Goal: Task Accomplishment & Management: Manage account settings

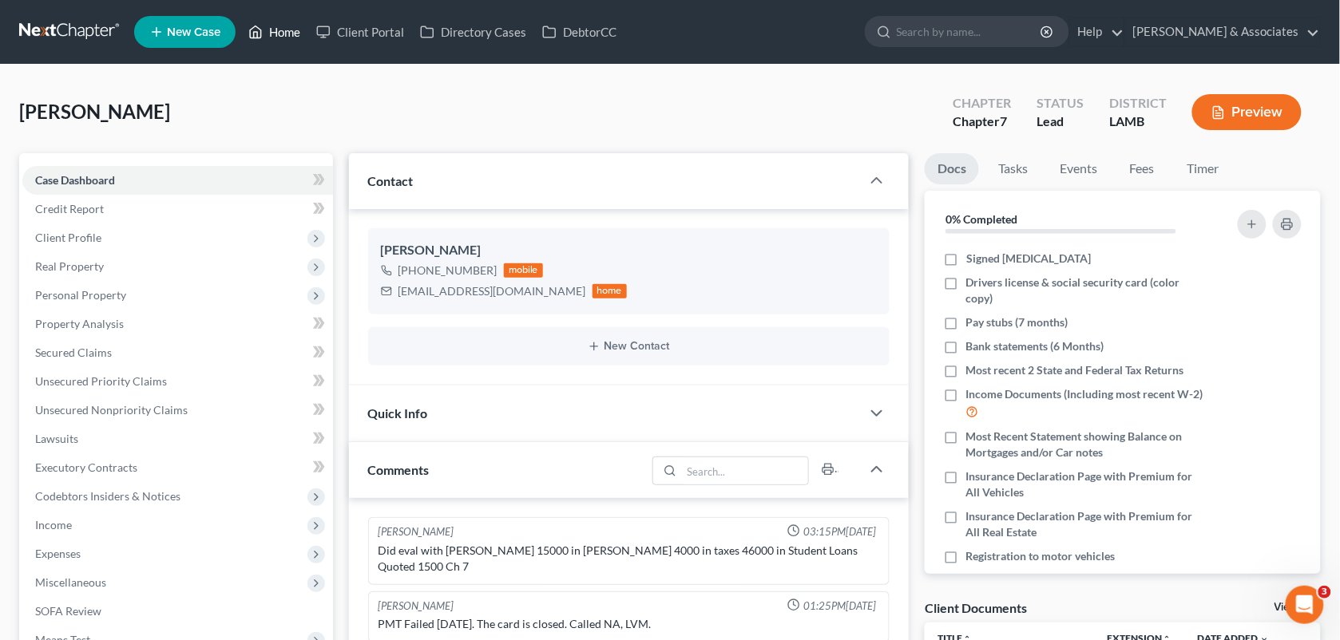
click at [268, 34] on link "Home" at bounding box center [274, 32] width 68 height 29
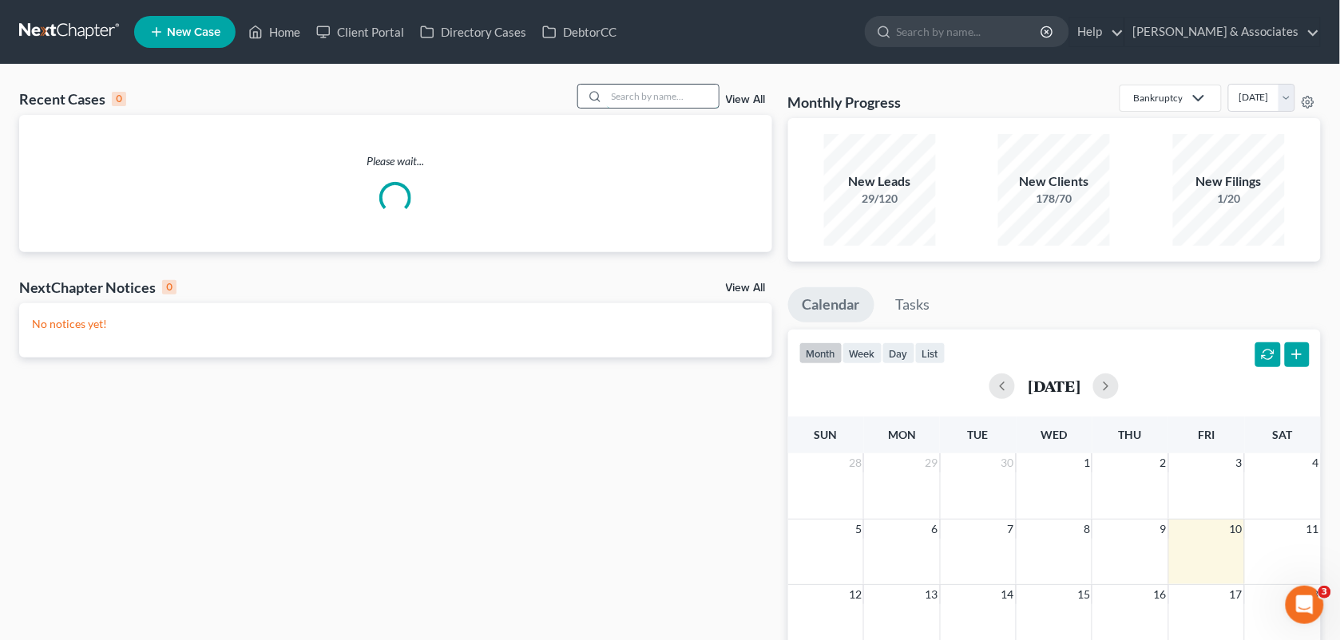
click at [615, 92] on input "search" at bounding box center [663, 96] width 112 height 23
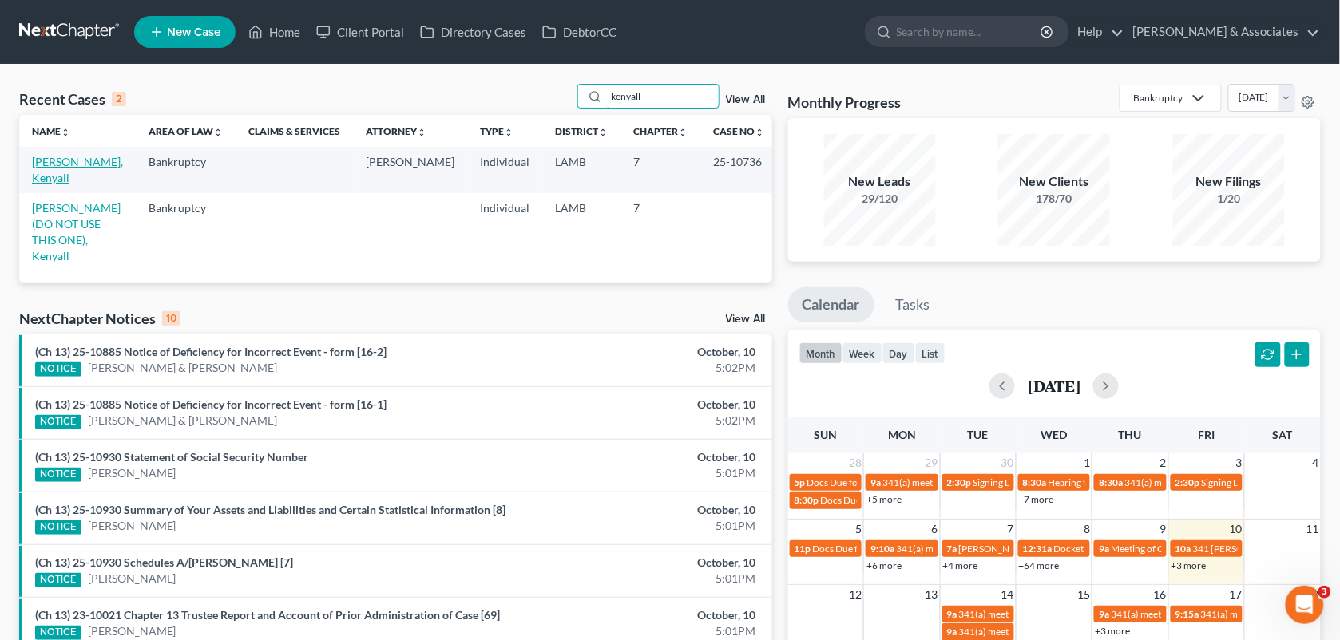
type input "kenyall"
click at [93, 164] on link "[PERSON_NAME], Kenyall" at bounding box center [77, 170] width 91 height 30
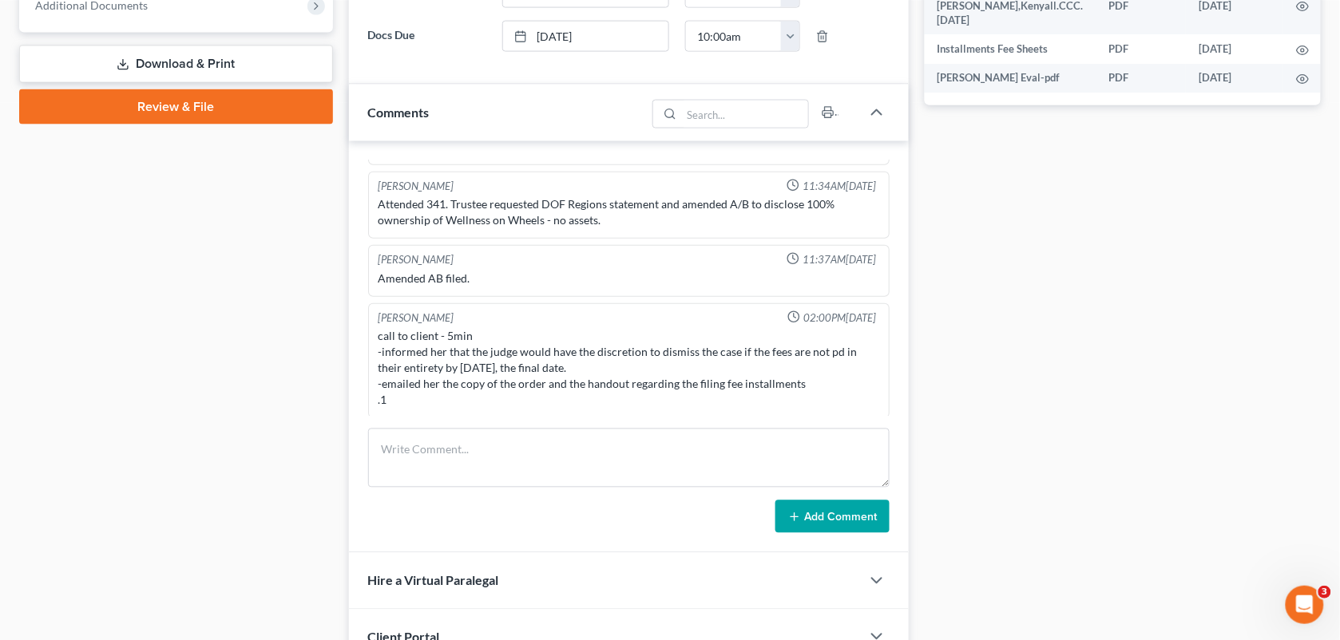
scroll to position [607, 0]
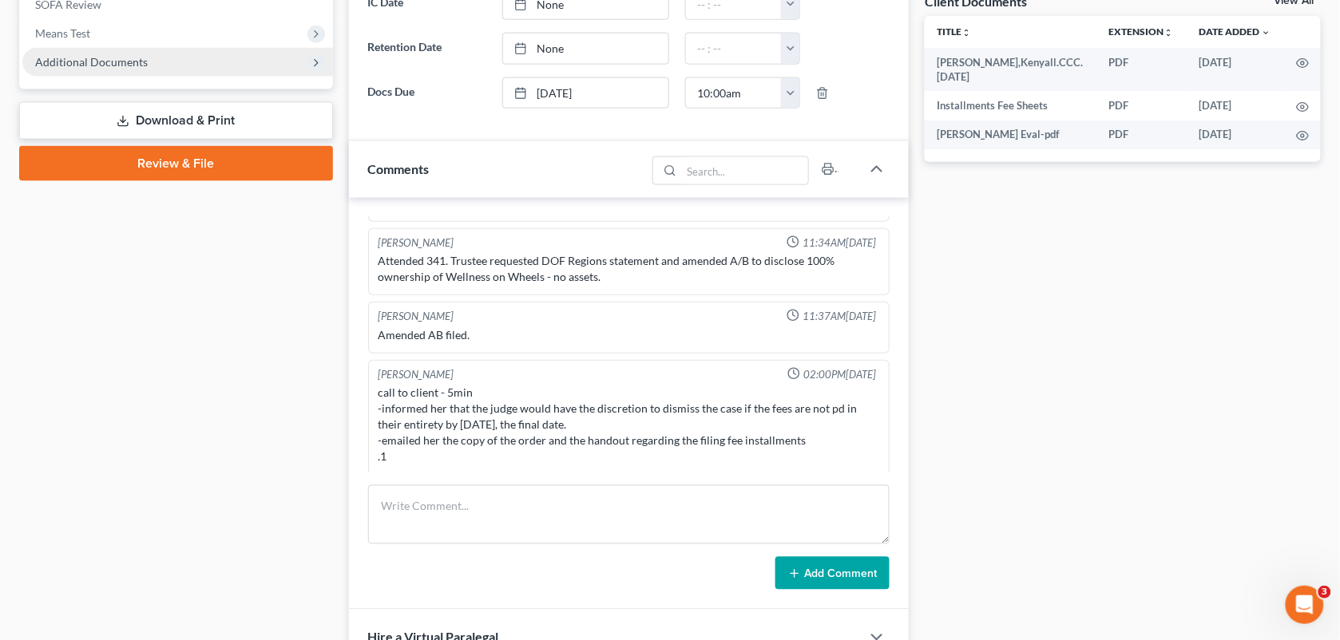
drag, startPoint x: 1347, startPoint y: 244, endPoint x: 117, endPoint y: 65, distance: 1243.3
click at [117, 65] on span "Additional Documents" at bounding box center [91, 62] width 113 height 14
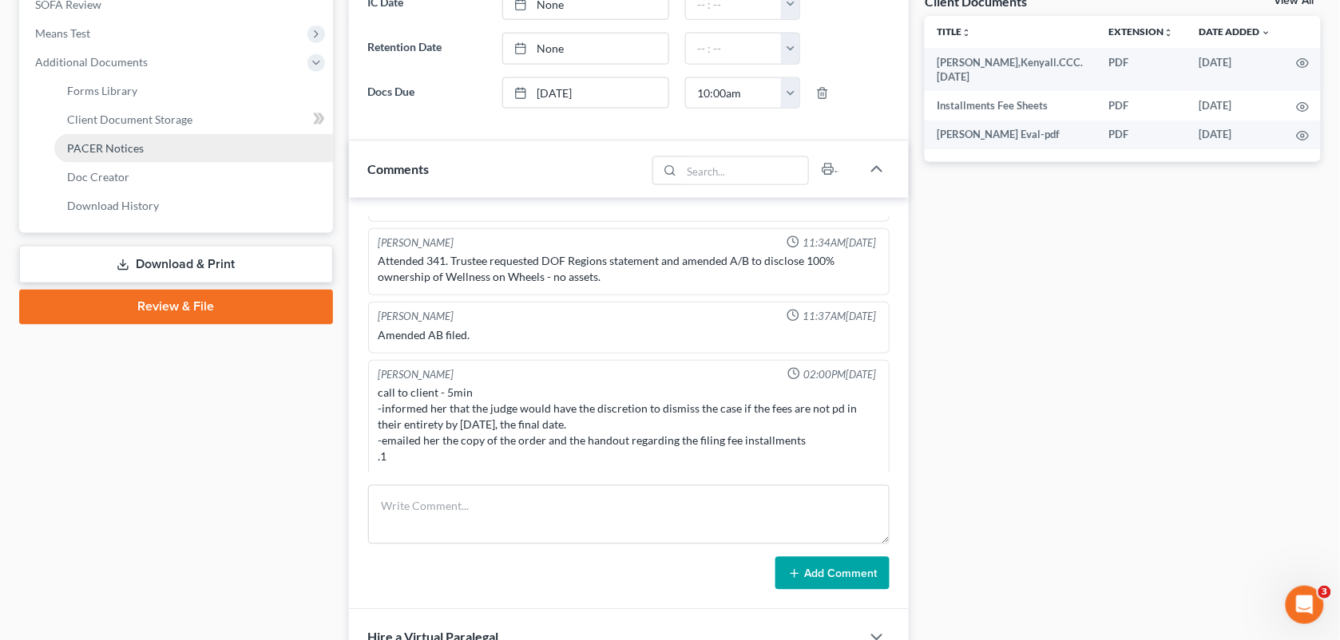
click at [108, 150] on span "PACER Notices" at bounding box center [105, 148] width 77 height 14
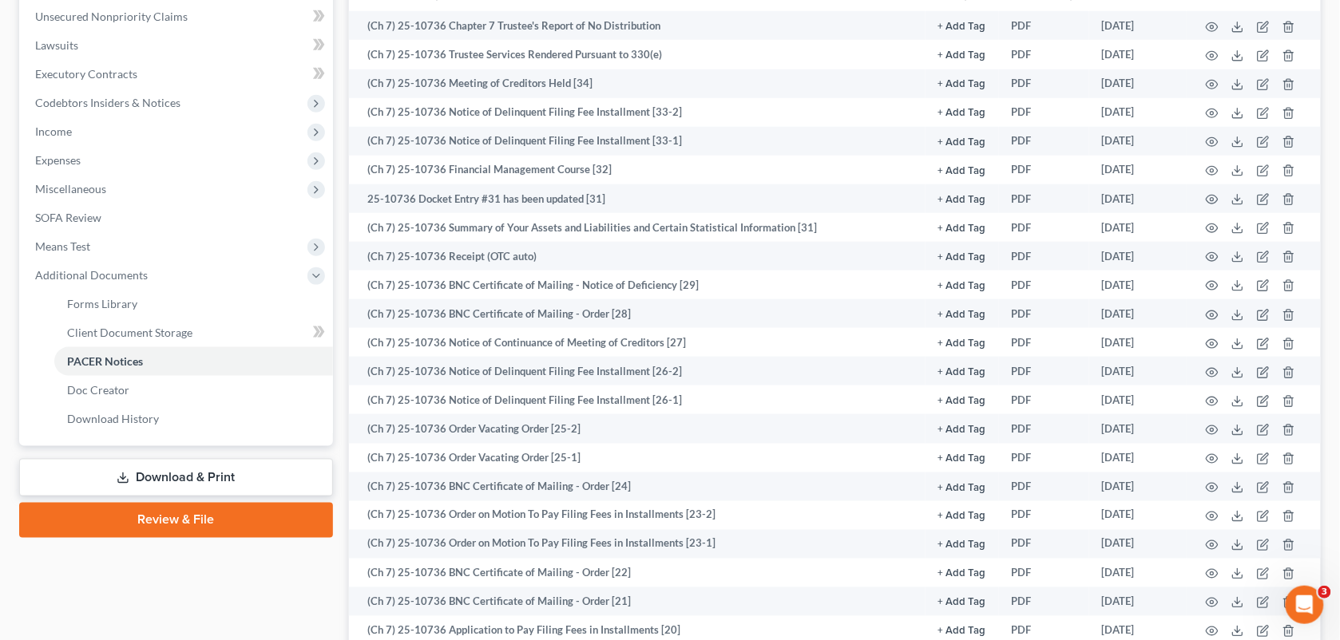
scroll to position [387, 0]
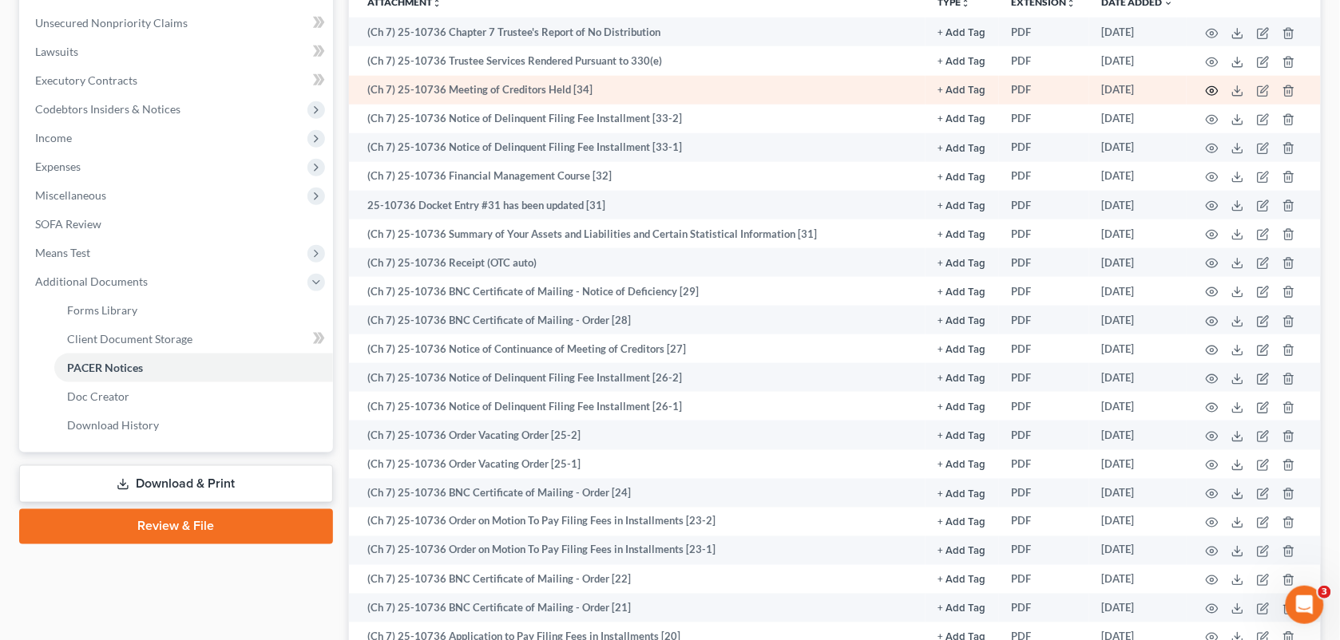
click at [1210, 85] on icon "button" at bounding box center [1211, 91] width 13 height 13
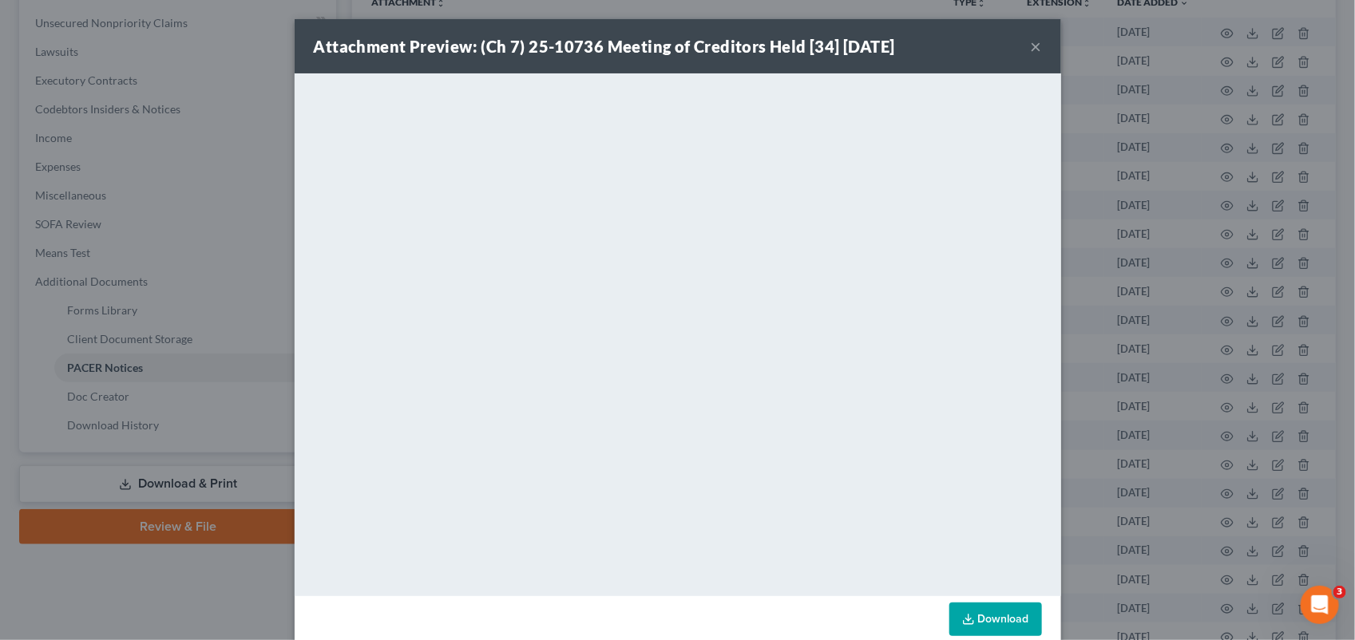
click at [1031, 48] on button "×" at bounding box center [1036, 46] width 11 height 19
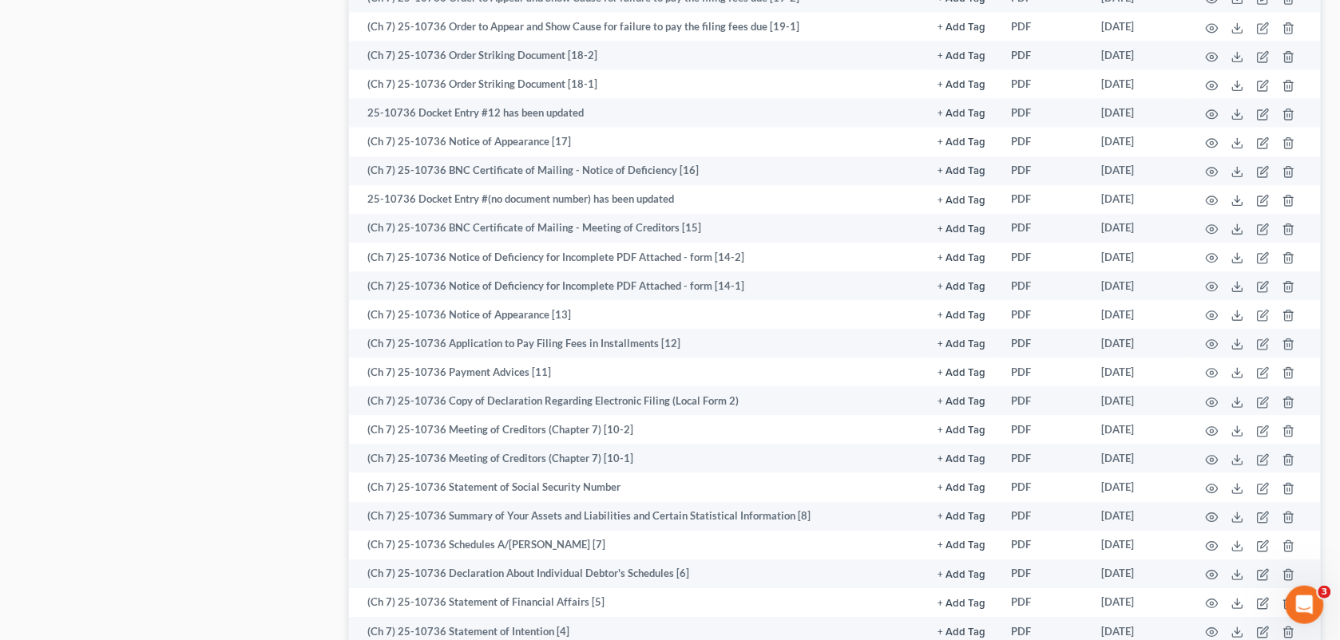
scroll to position [1282, 0]
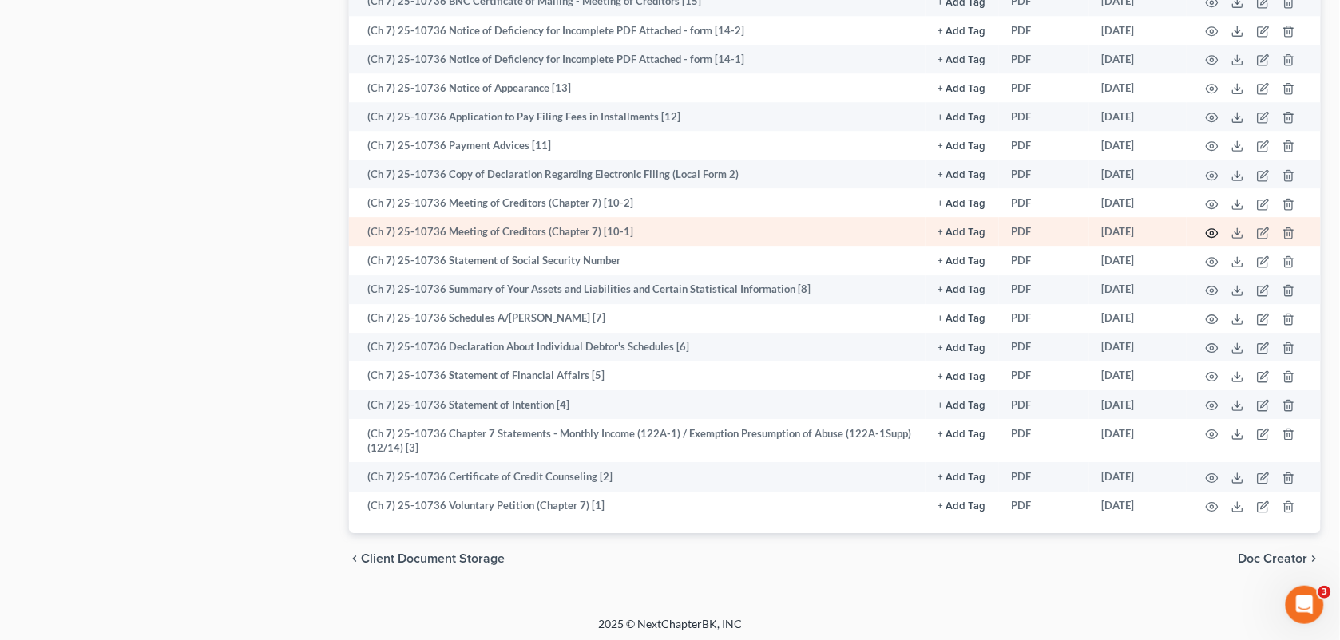
click at [1211, 228] on icon "button" at bounding box center [1211, 233] width 13 height 13
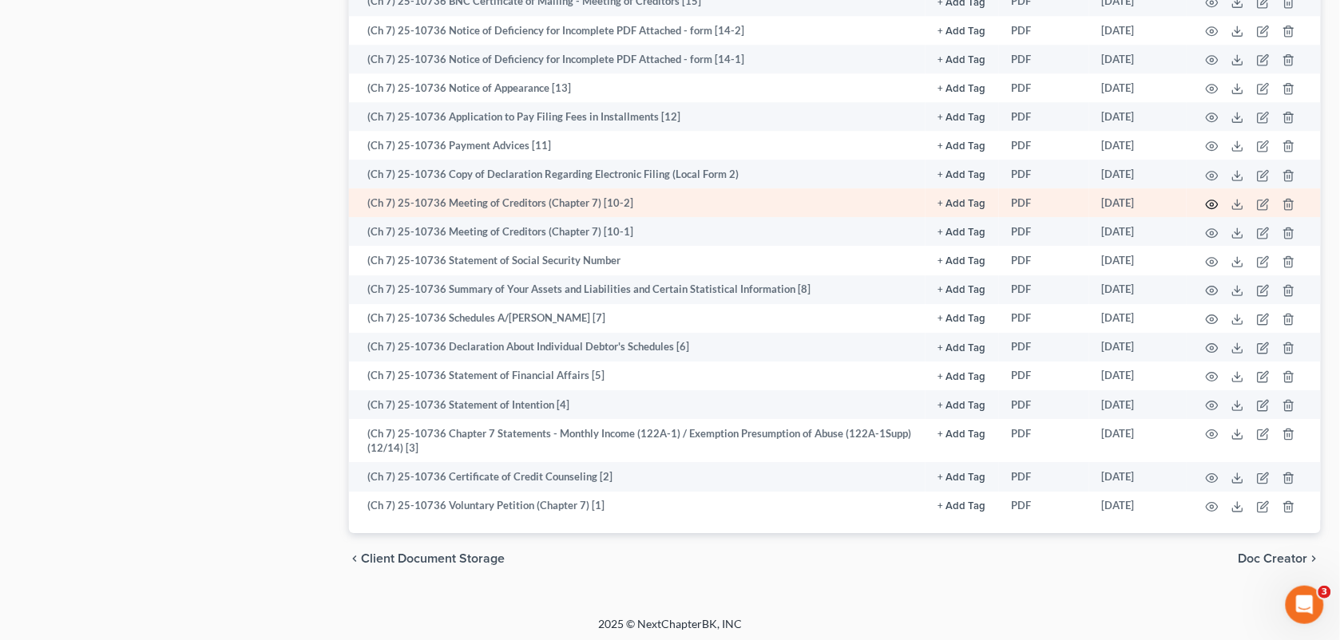
click at [1212, 198] on icon "button" at bounding box center [1211, 204] width 13 height 13
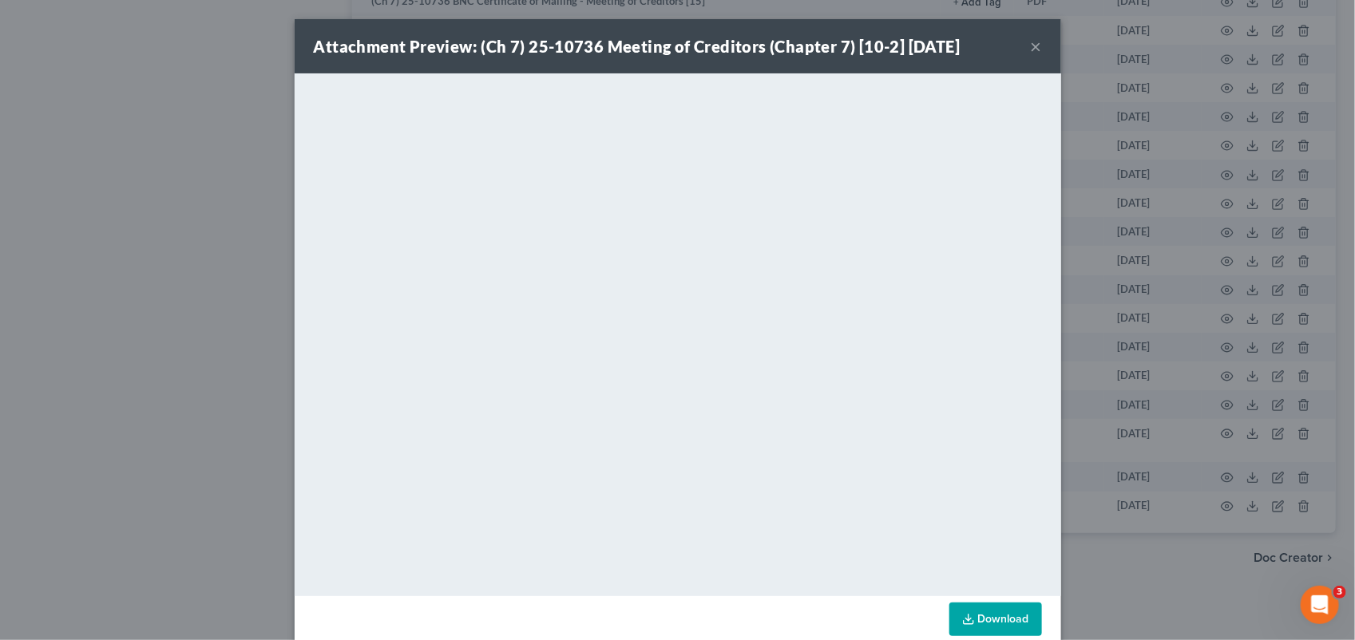
click at [1034, 44] on button "×" at bounding box center [1036, 46] width 11 height 19
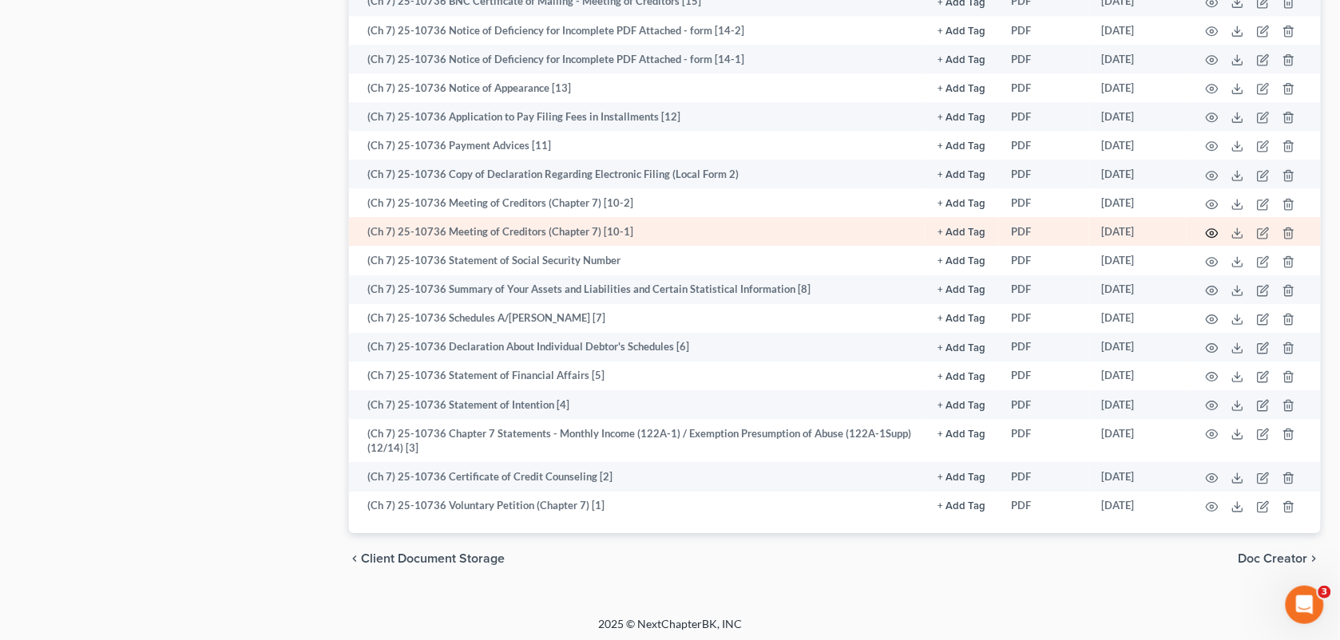
click at [1208, 228] on icon "button" at bounding box center [1212, 232] width 12 height 9
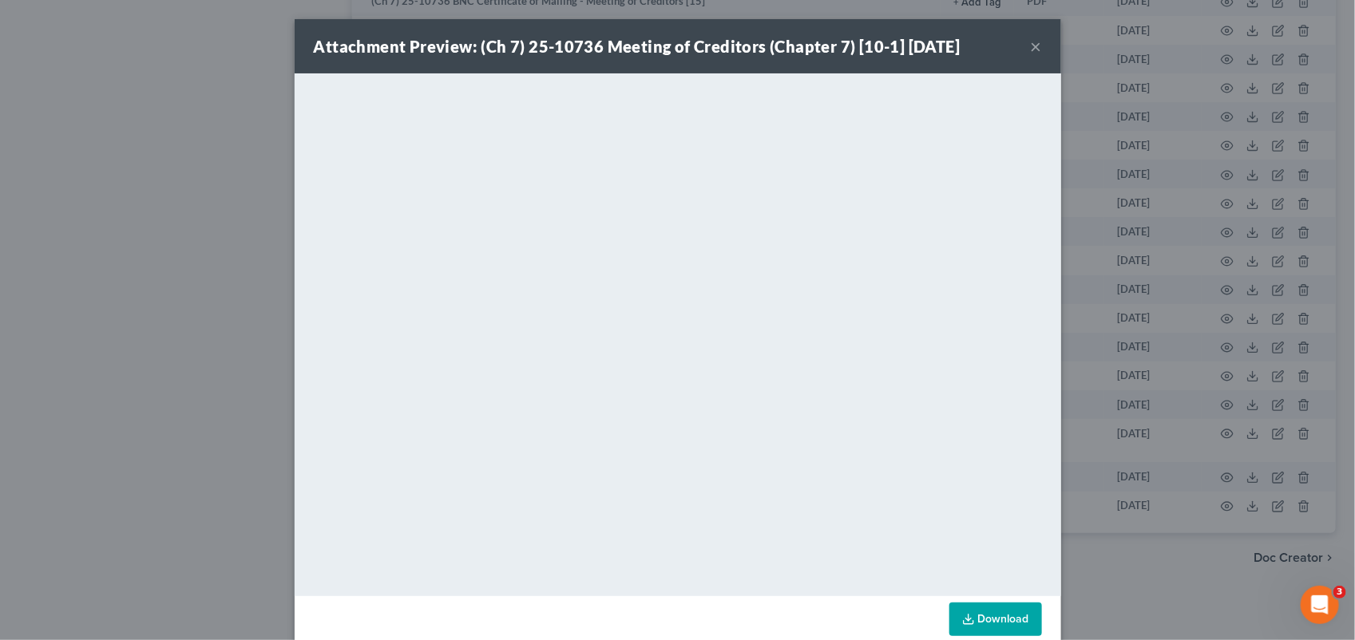
drag, startPoint x: 539, startPoint y: 70, endPoint x: 1031, endPoint y: 42, distance: 493.4
click at [539, 70] on div "Attachment Preview: (Ch 7) 25-10736 Meeting of Creditors (Chapter 7) [10-1] [DA…" at bounding box center [678, 46] width 766 height 54
click at [1031, 42] on button "×" at bounding box center [1036, 46] width 11 height 19
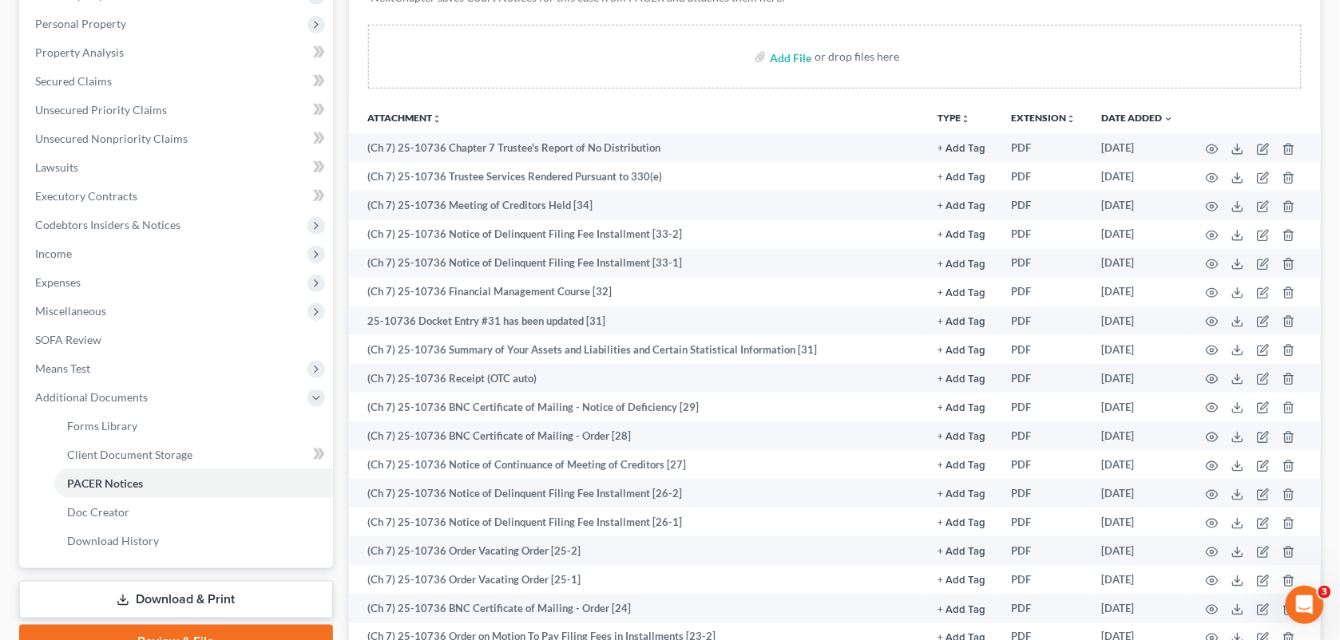
scroll to position [0, 0]
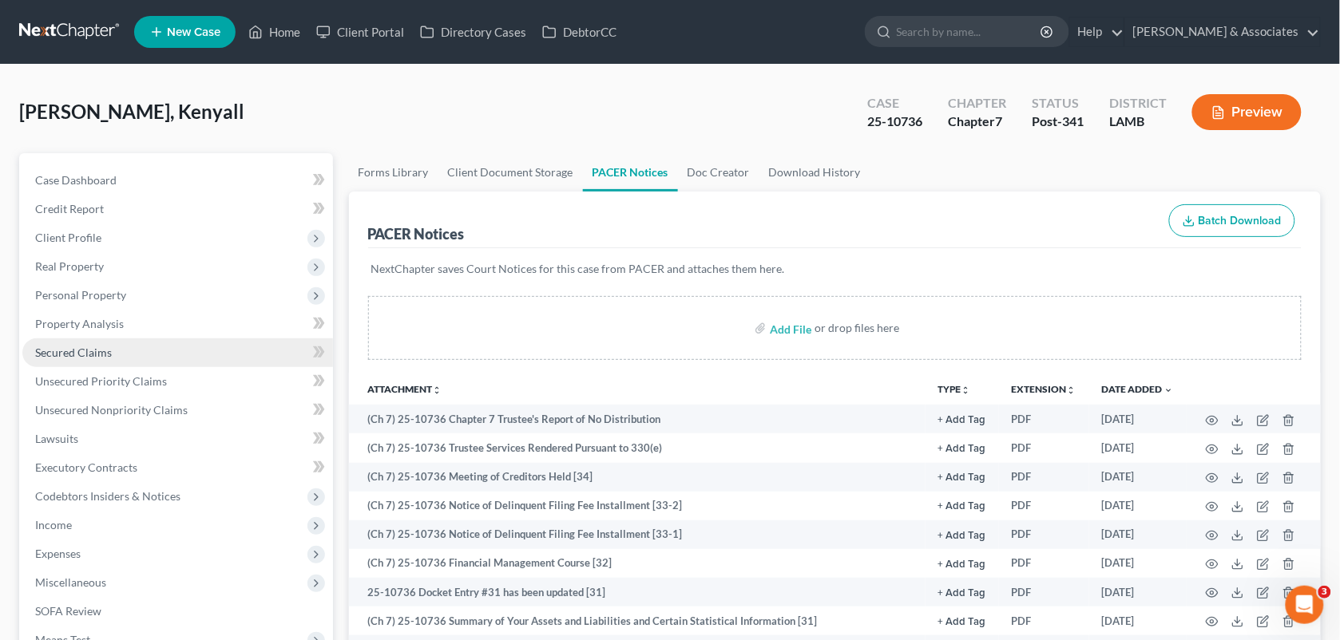
click at [97, 349] on span "Secured Claims" at bounding box center [73, 353] width 77 height 14
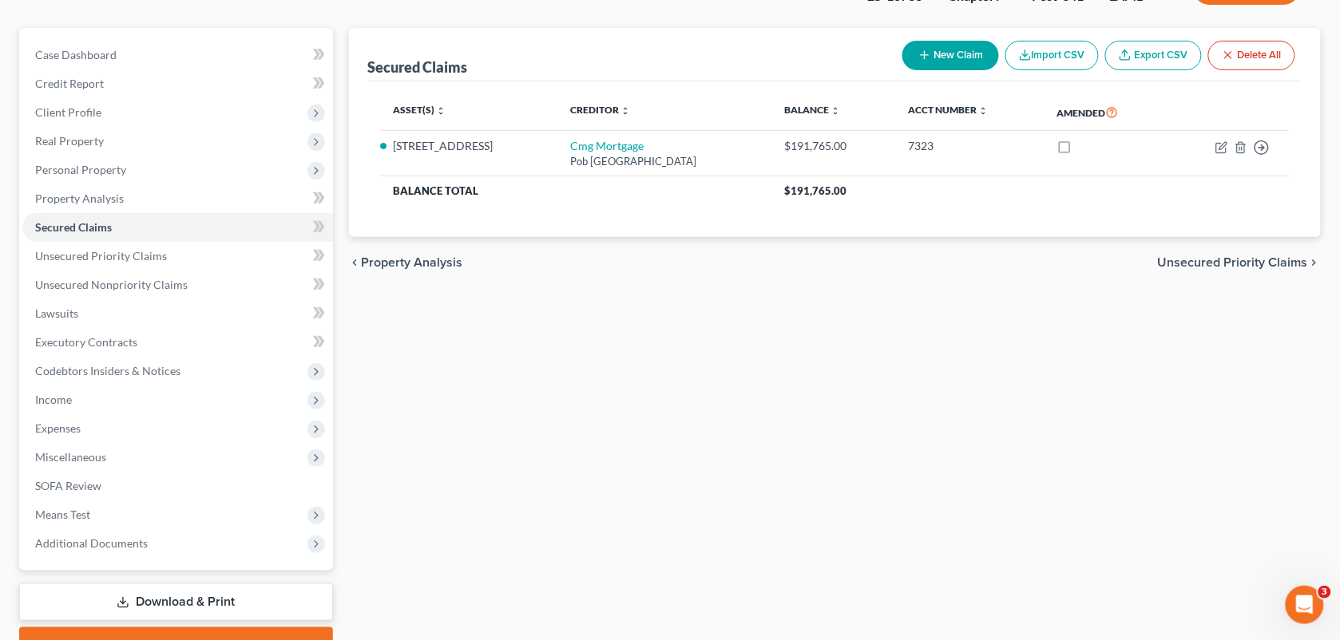
scroll to position [137, 0]
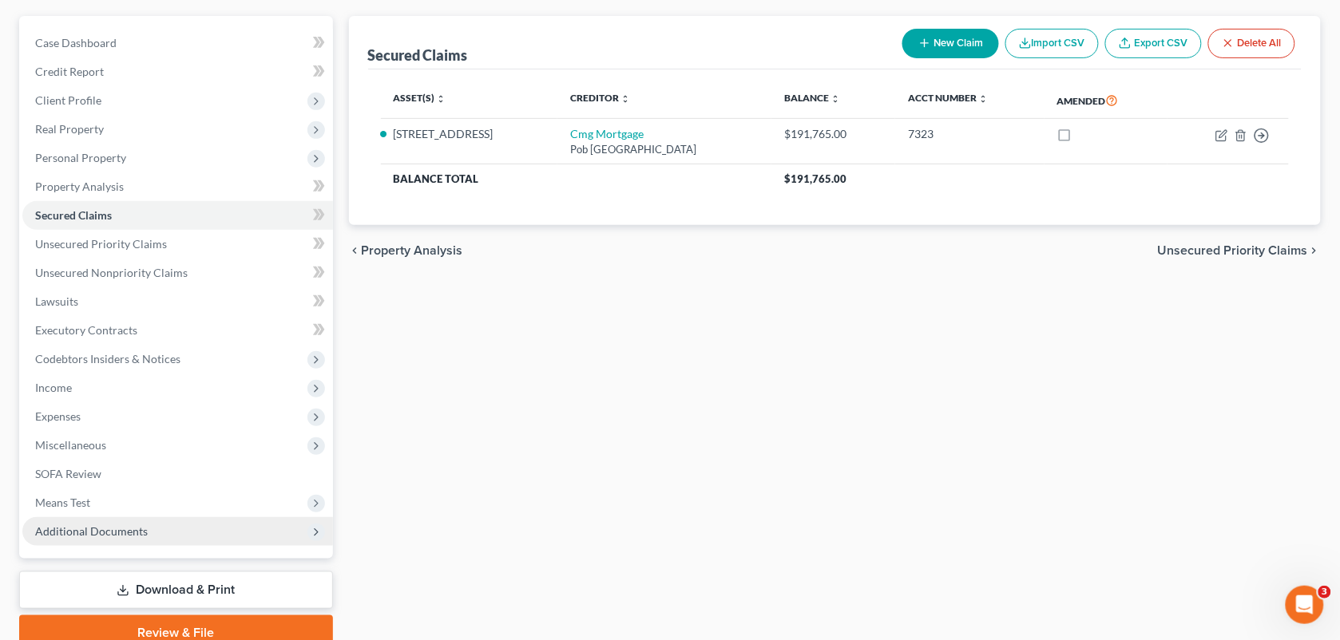
click at [137, 536] on span "Additional Documents" at bounding box center [91, 531] width 113 height 14
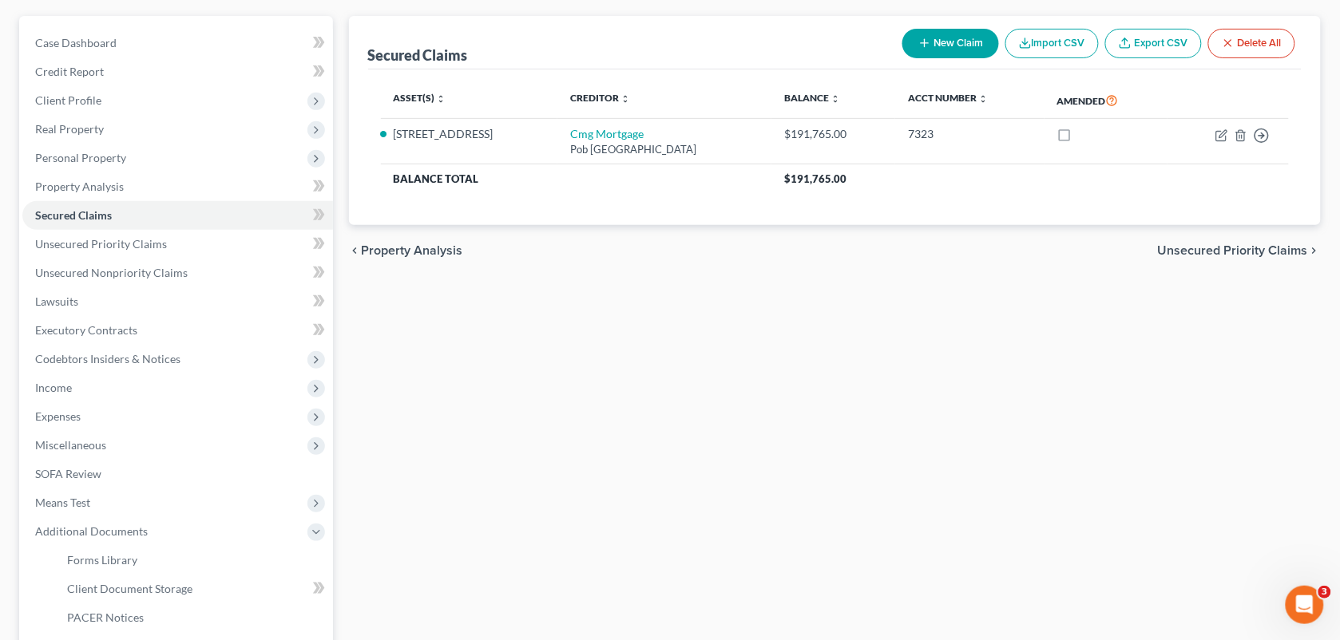
click at [891, 375] on div "Secured Claims New Claim Import CSV Export CSV Delete All Asset(s) expand_more …" at bounding box center [835, 405] width 988 height 778
click at [851, 561] on div "Secured Claims New Claim Import CSV Export CSV Delete All Asset(s) expand_more …" at bounding box center [835, 405] width 988 height 778
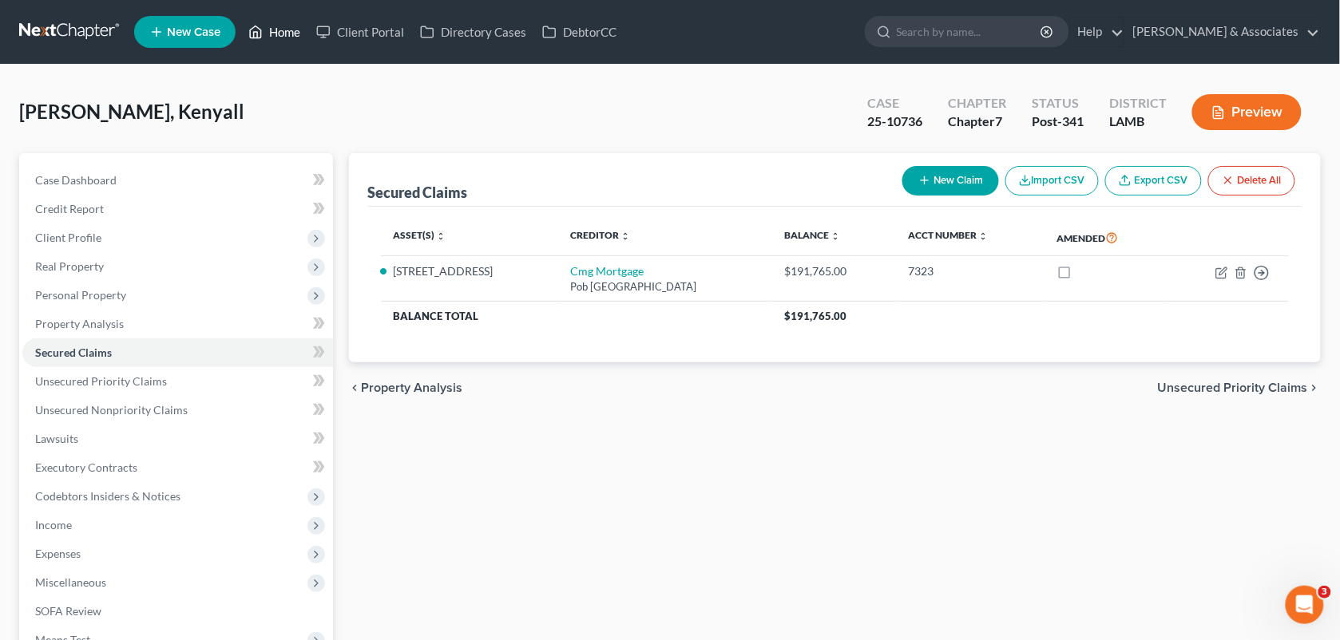
drag, startPoint x: 290, startPoint y: 46, endPoint x: 282, endPoint y: 33, distance: 15.7
click at [282, 33] on ul "New Case Home Client Portal Directory Cases DebtorCC - No Result - See all resu…" at bounding box center [727, 32] width 1186 height 42
drag, startPoint x: 282, startPoint y: 33, endPoint x: 259, endPoint y: 30, distance: 22.5
click at [259, 30] on icon at bounding box center [255, 31] width 14 height 19
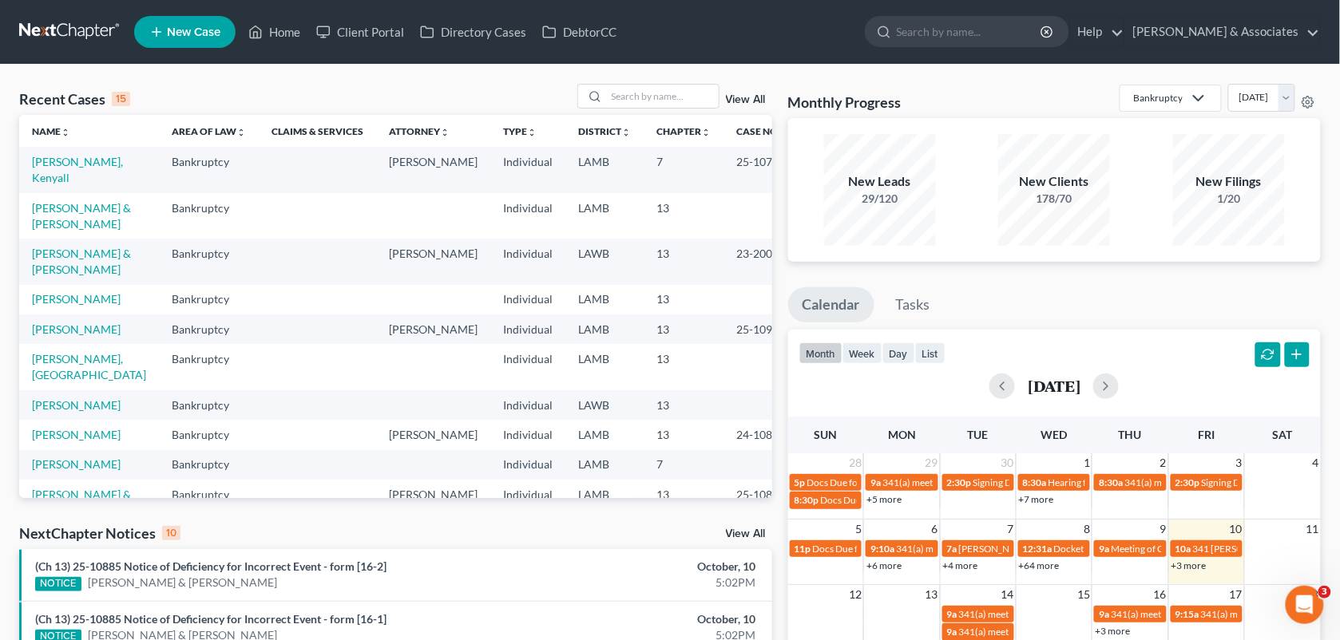
click at [928, 81] on div "Recent Cases 15 View All Name unfold_more expand_more expand_less Area of Law u…" at bounding box center [670, 592] width 1340 height 1055
click at [109, 156] on link "[PERSON_NAME], Kenyall" at bounding box center [77, 170] width 91 height 30
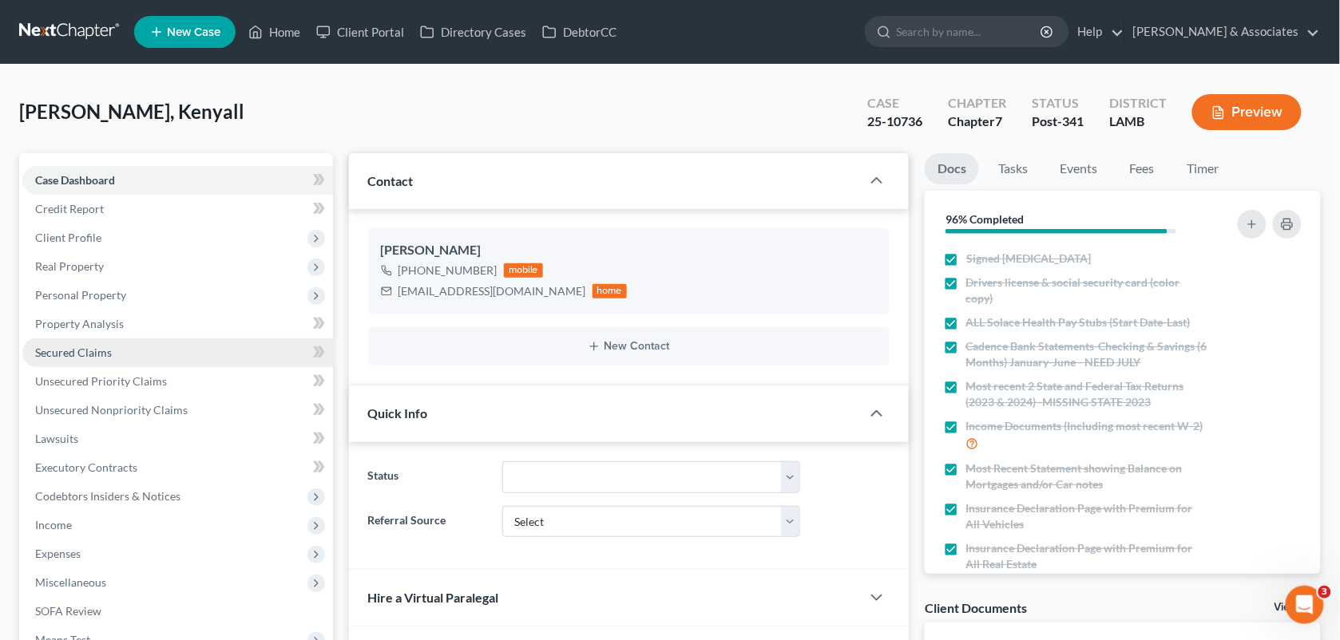
click at [109, 351] on span "Secured Claims" at bounding box center [73, 353] width 77 height 14
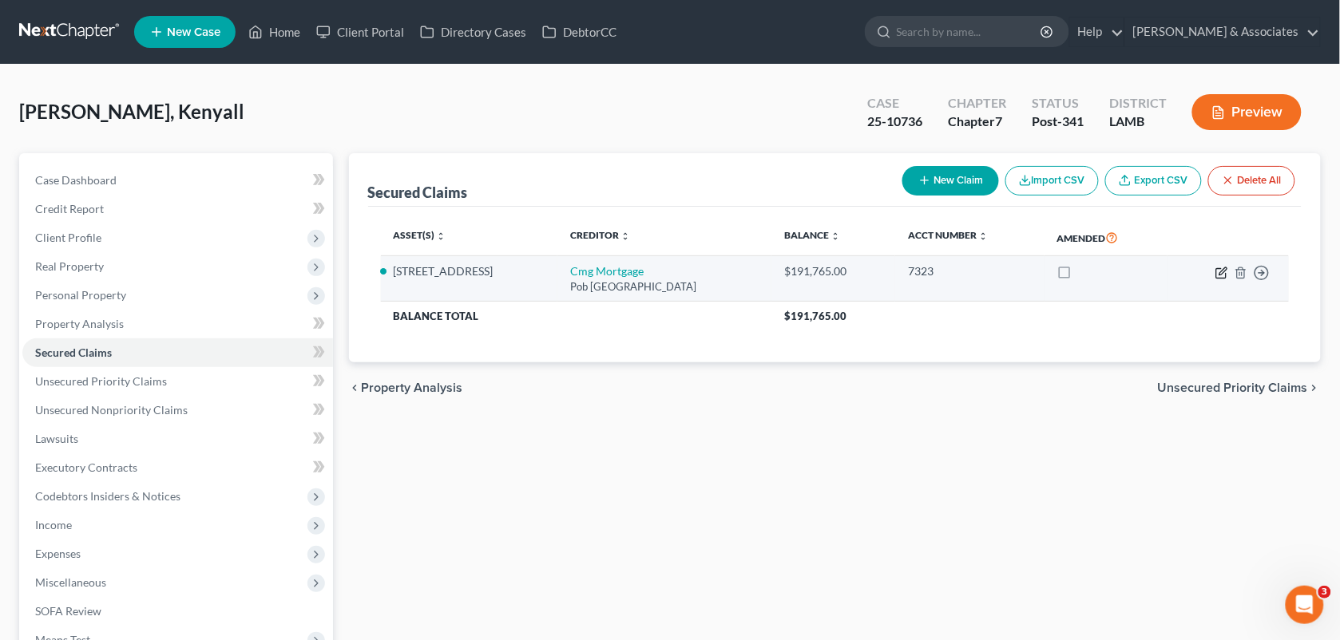
click at [1223, 275] on icon "button" at bounding box center [1221, 273] width 13 height 13
select select "33"
select select "2"
select select "0"
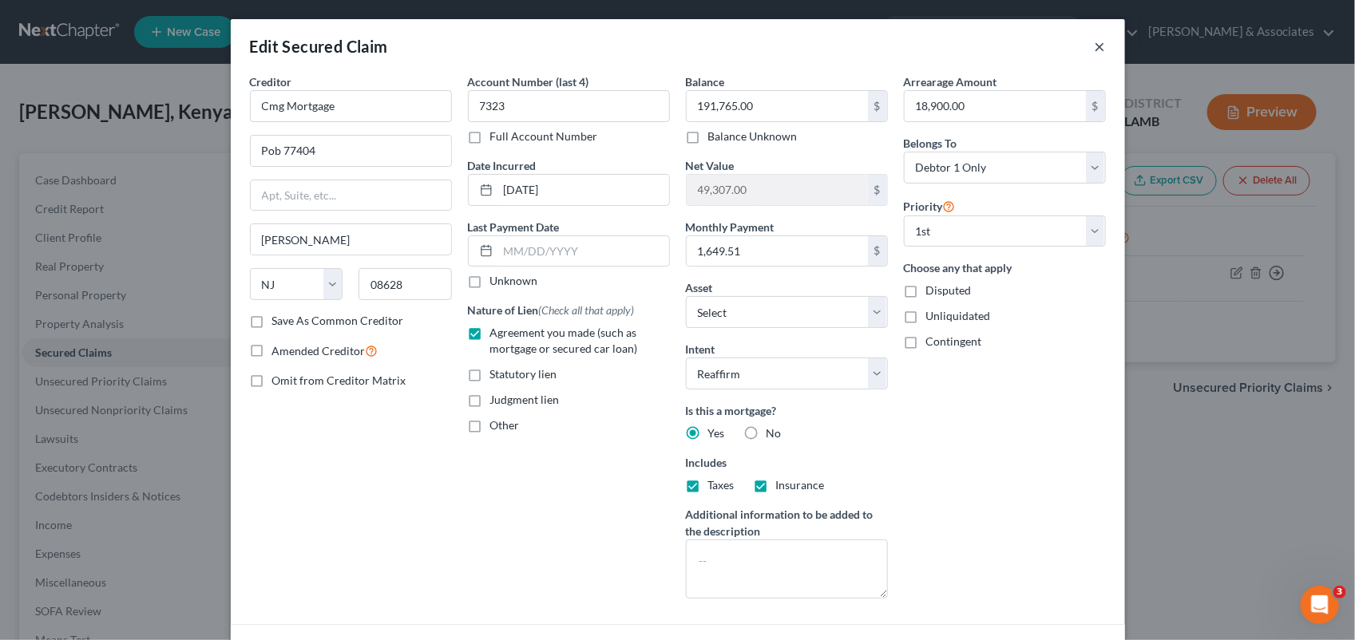
click at [1095, 52] on button "×" at bounding box center [1100, 46] width 11 height 19
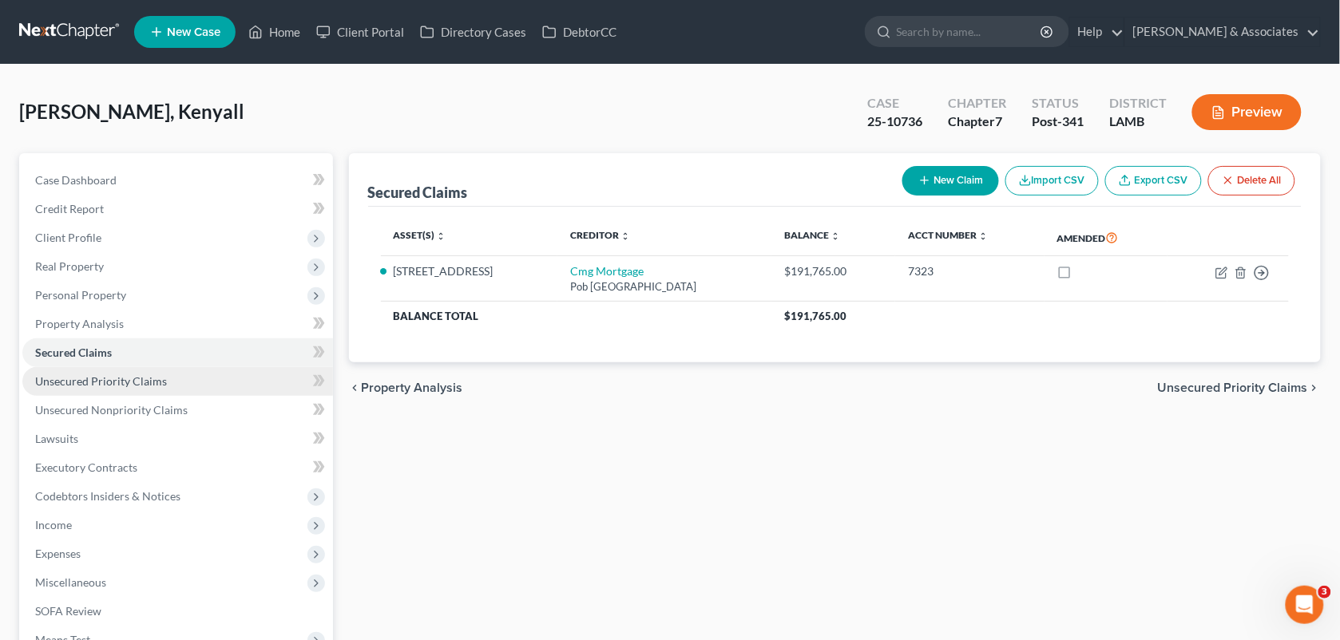
click at [146, 385] on span "Unsecured Priority Claims" at bounding box center [101, 381] width 132 height 14
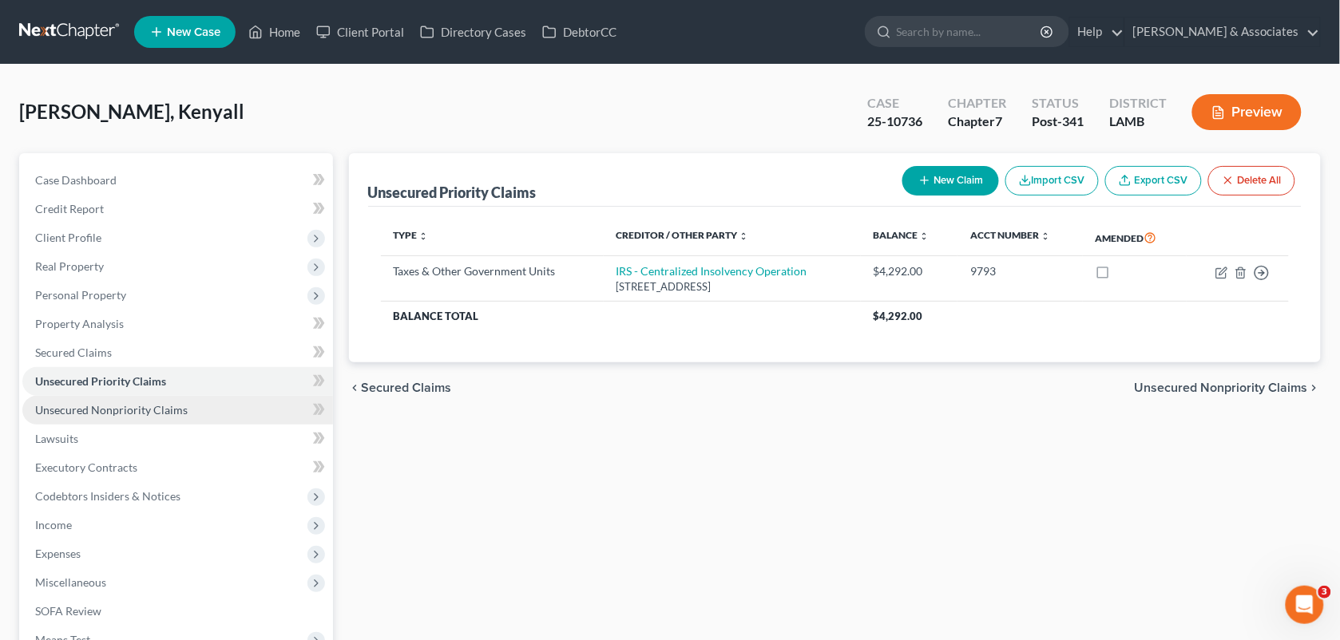
click at [148, 418] on link "Unsecured Nonpriority Claims" at bounding box center [177, 410] width 311 height 29
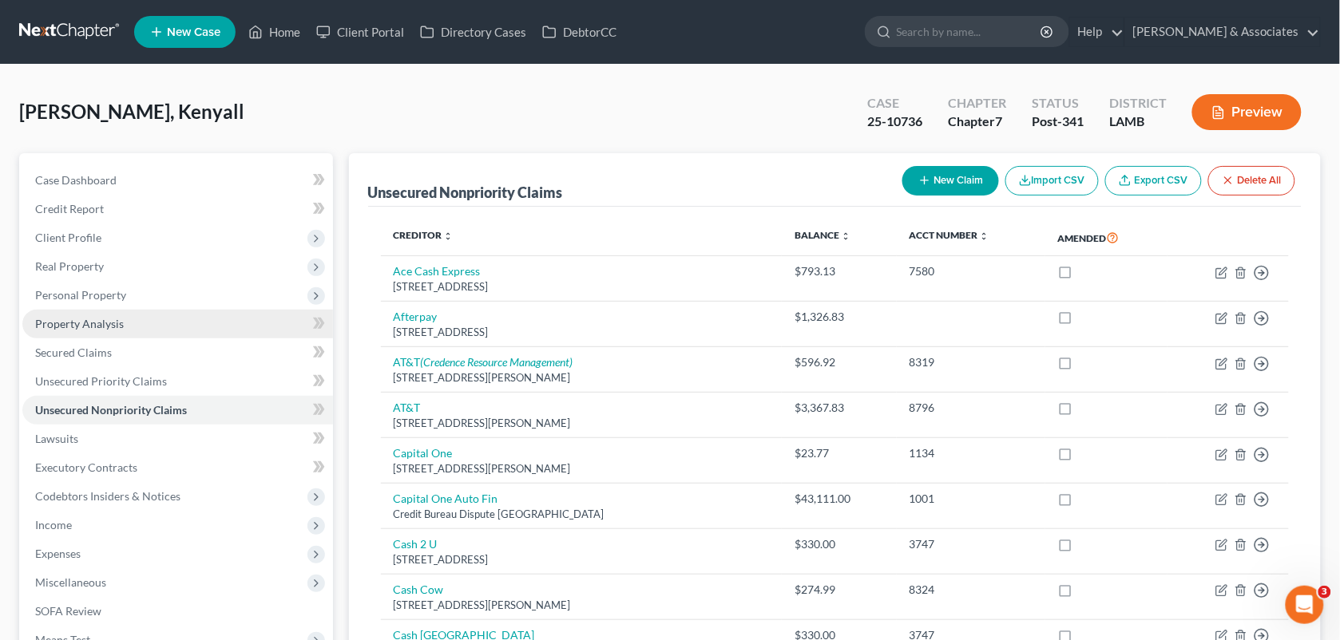
click at [120, 325] on span "Property Analysis" at bounding box center [79, 324] width 89 height 14
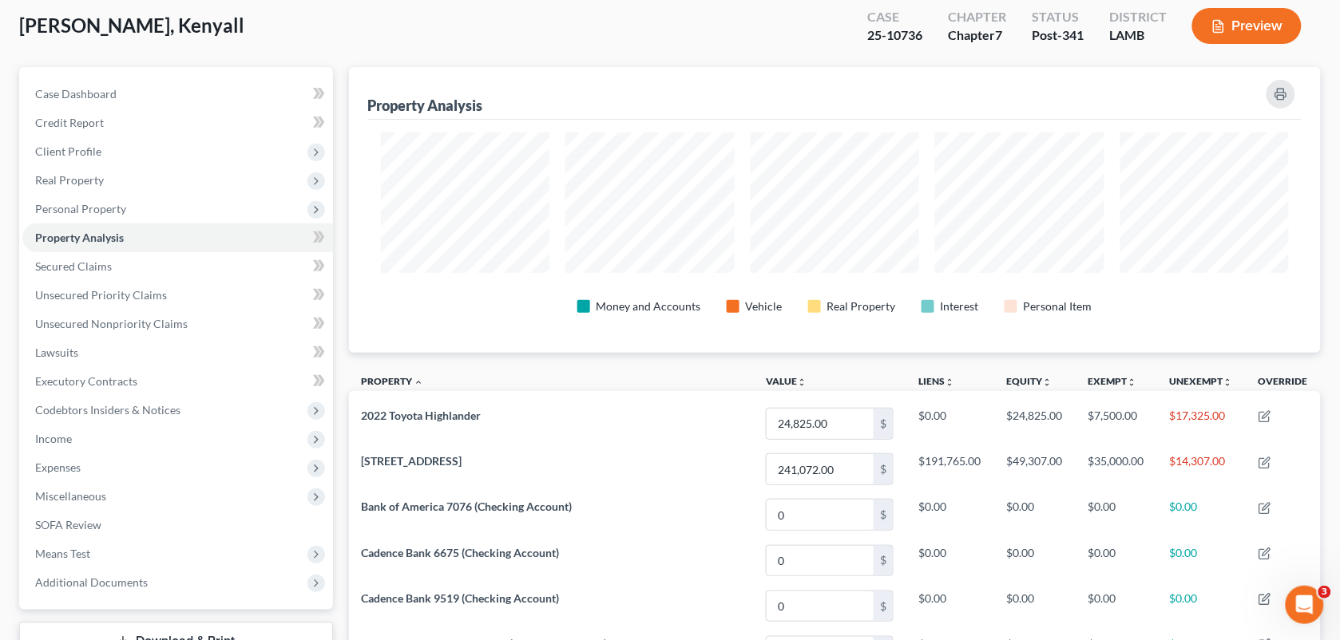
scroll to position [101, 0]
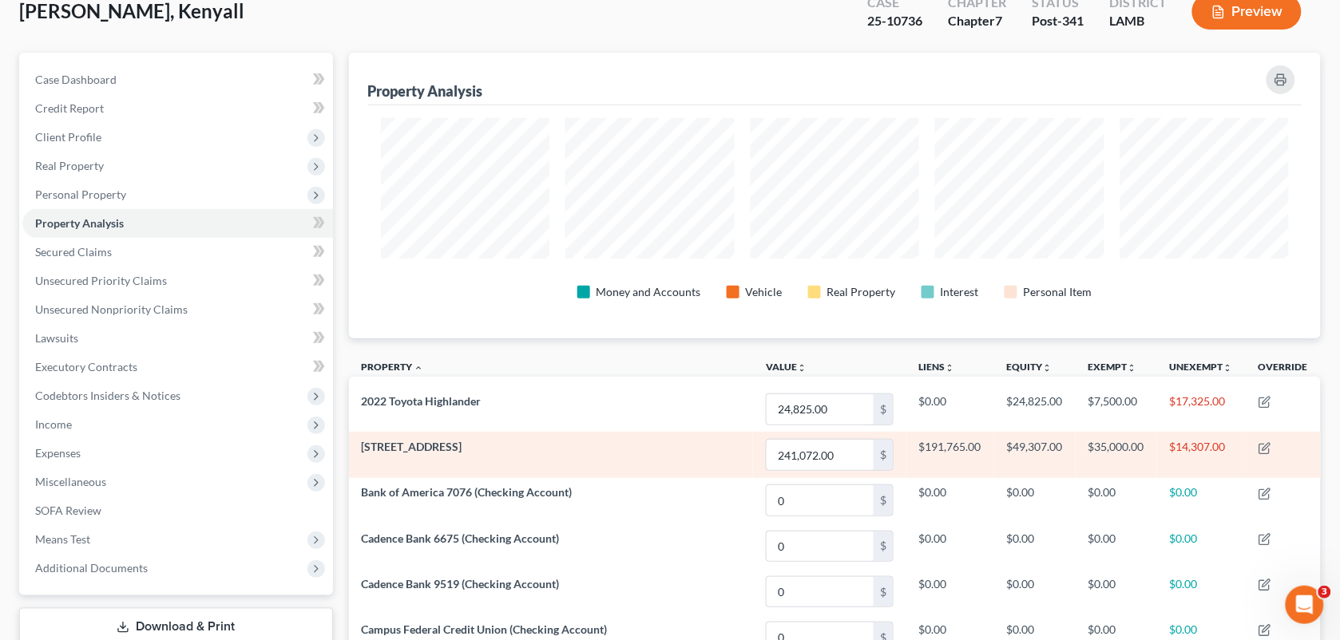
click at [436, 457] on td "[STREET_ADDRESS]" at bounding box center [551, 455] width 405 height 46
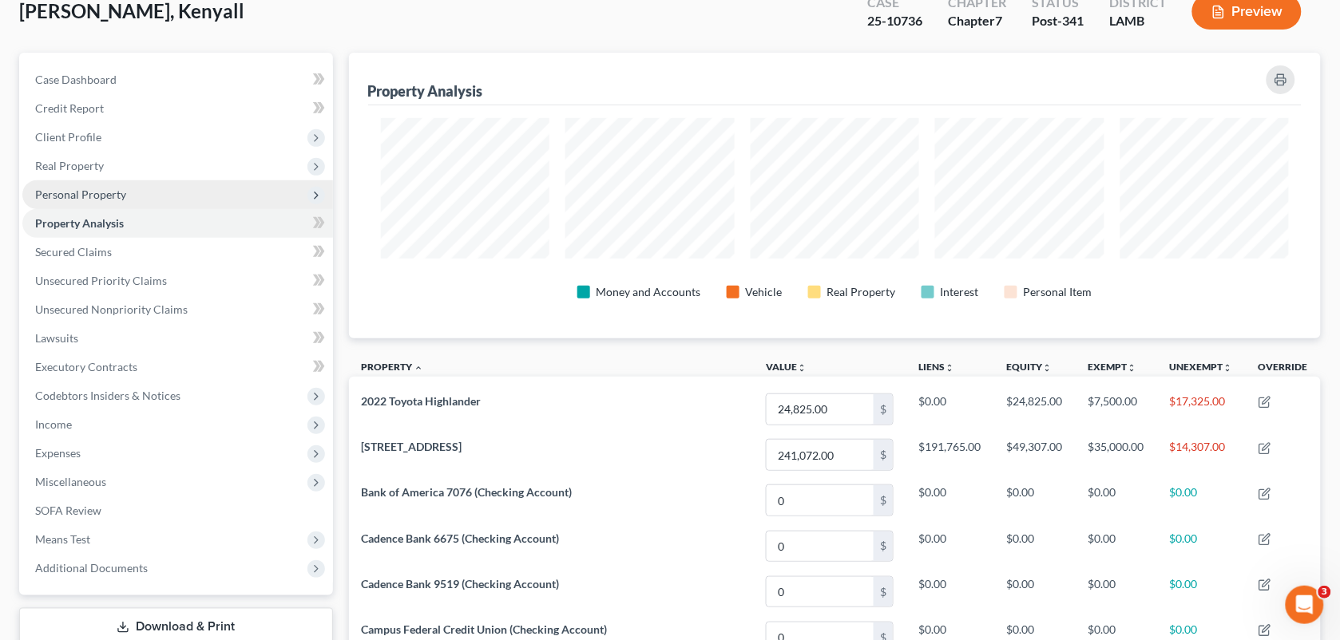
click at [148, 196] on span "Personal Property" at bounding box center [177, 194] width 311 height 29
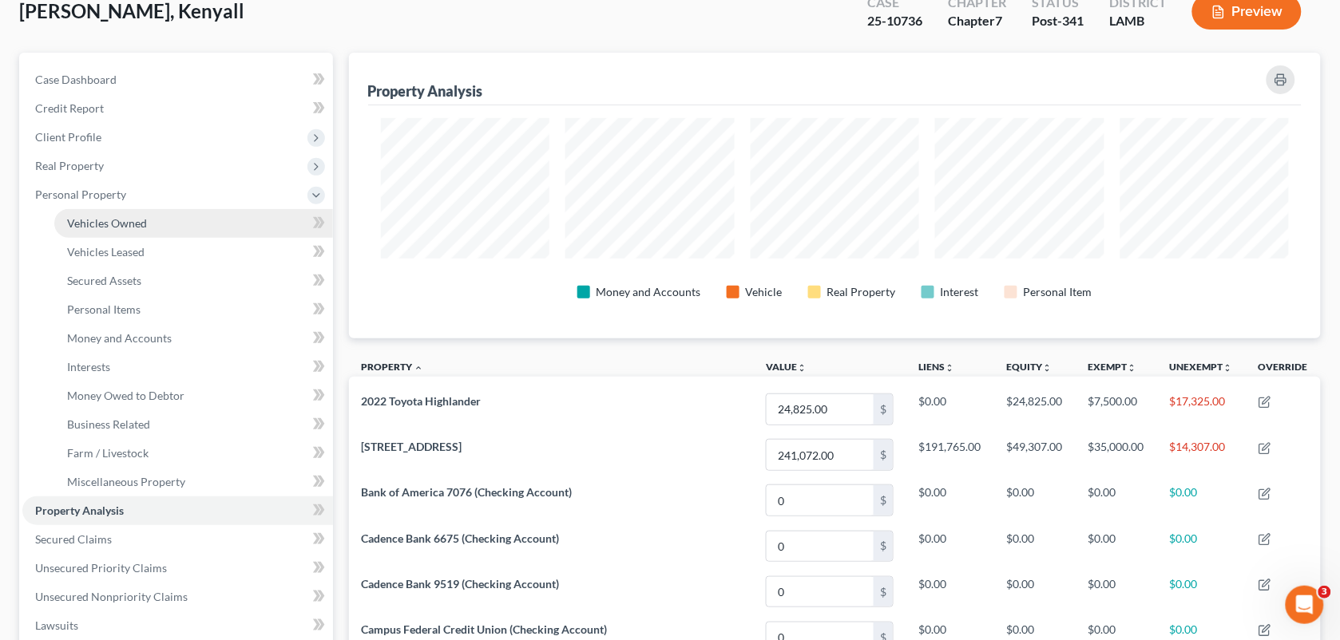
click at [148, 220] on link "Vehicles Owned" at bounding box center [193, 223] width 279 height 29
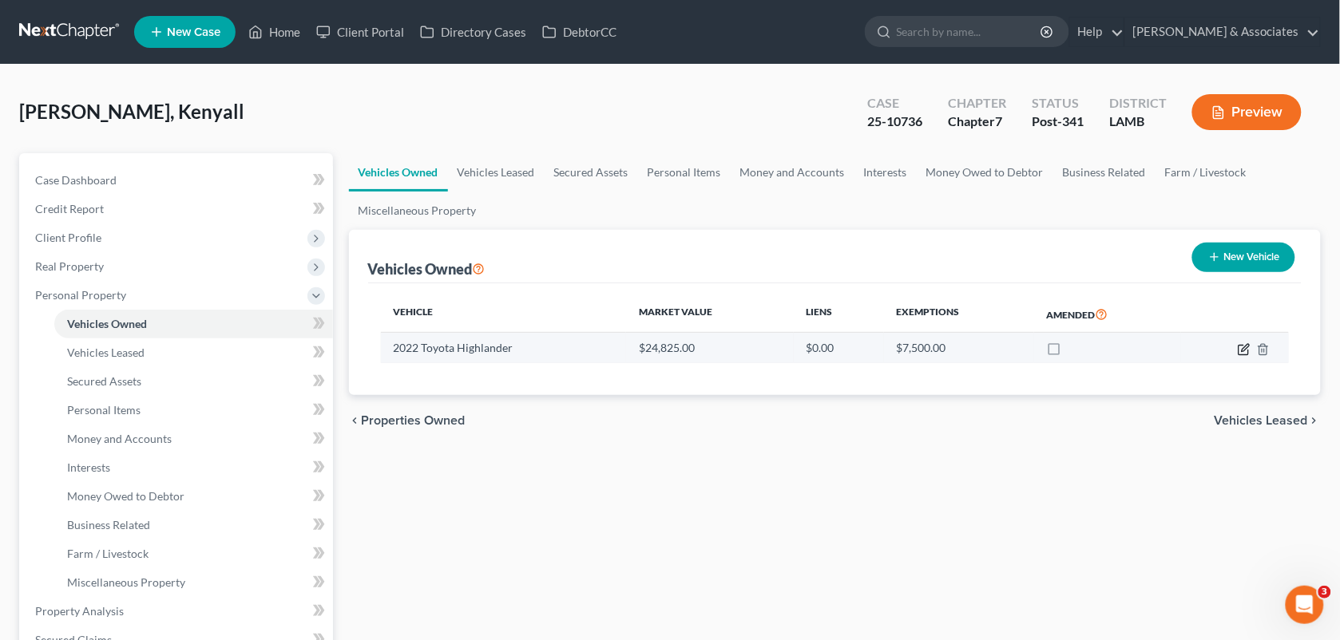
click at [1244, 351] on icon "button" at bounding box center [1243, 349] width 13 height 13
select select "0"
select select "4"
select select "3"
select select "0"
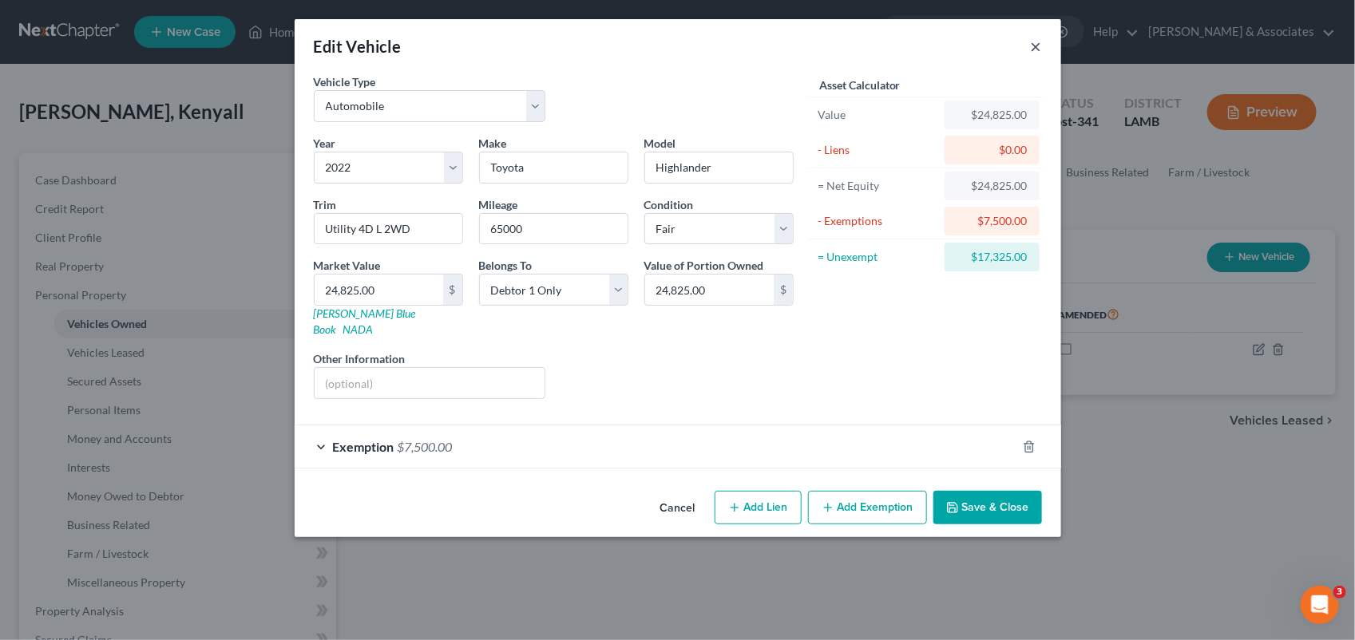
click at [1036, 49] on button "×" at bounding box center [1036, 46] width 11 height 19
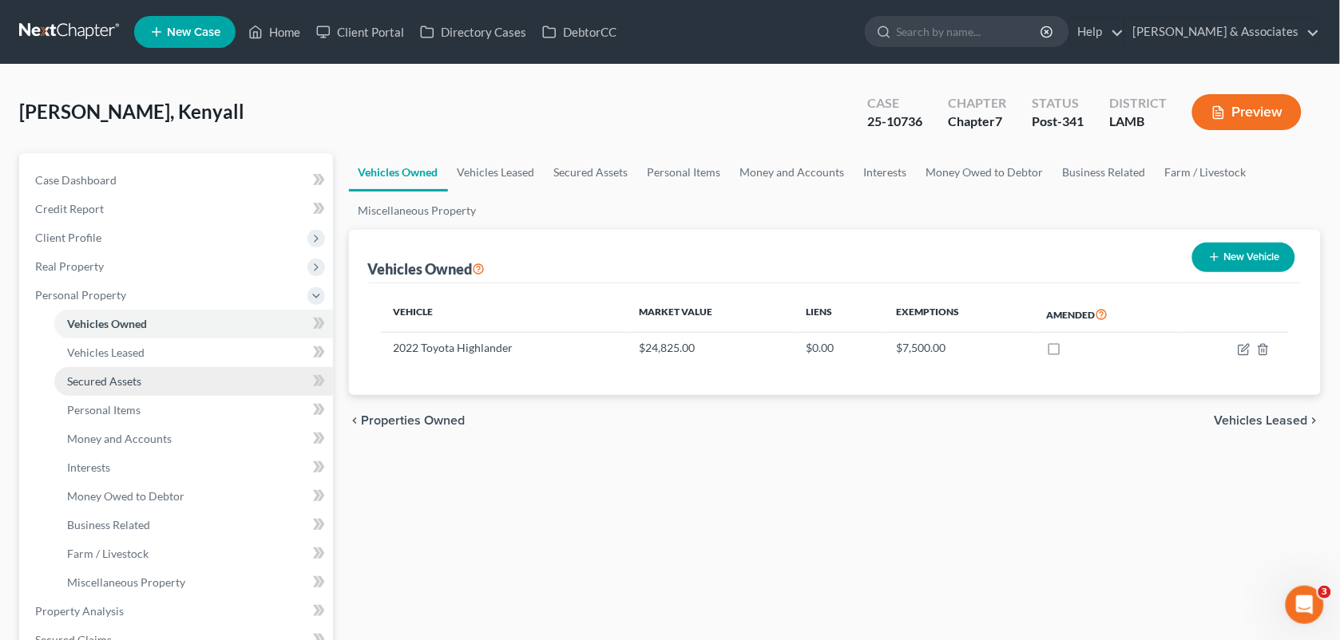
click at [165, 372] on link "Secured Assets" at bounding box center [193, 381] width 279 height 29
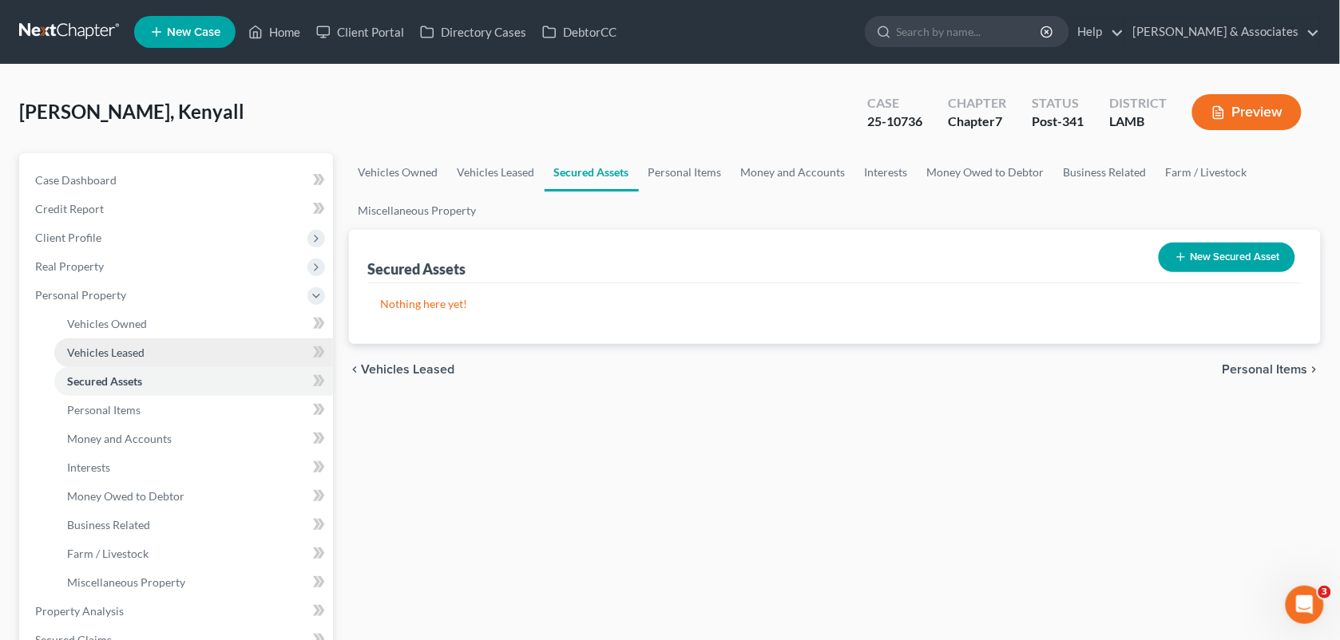
click at [153, 360] on link "Vehicles Leased" at bounding box center [193, 352] width 279 height 29
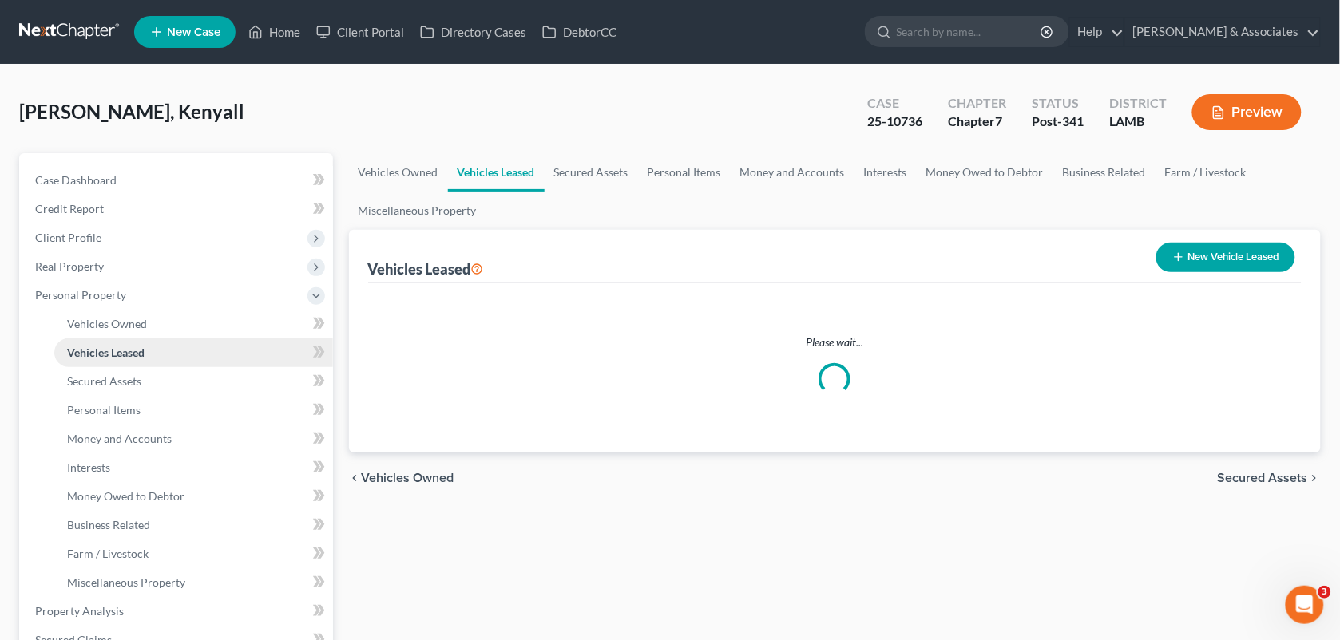
click at [148, 349] on link "Vehicles Leased" at bounding box center [193, 352] width 279 height 29
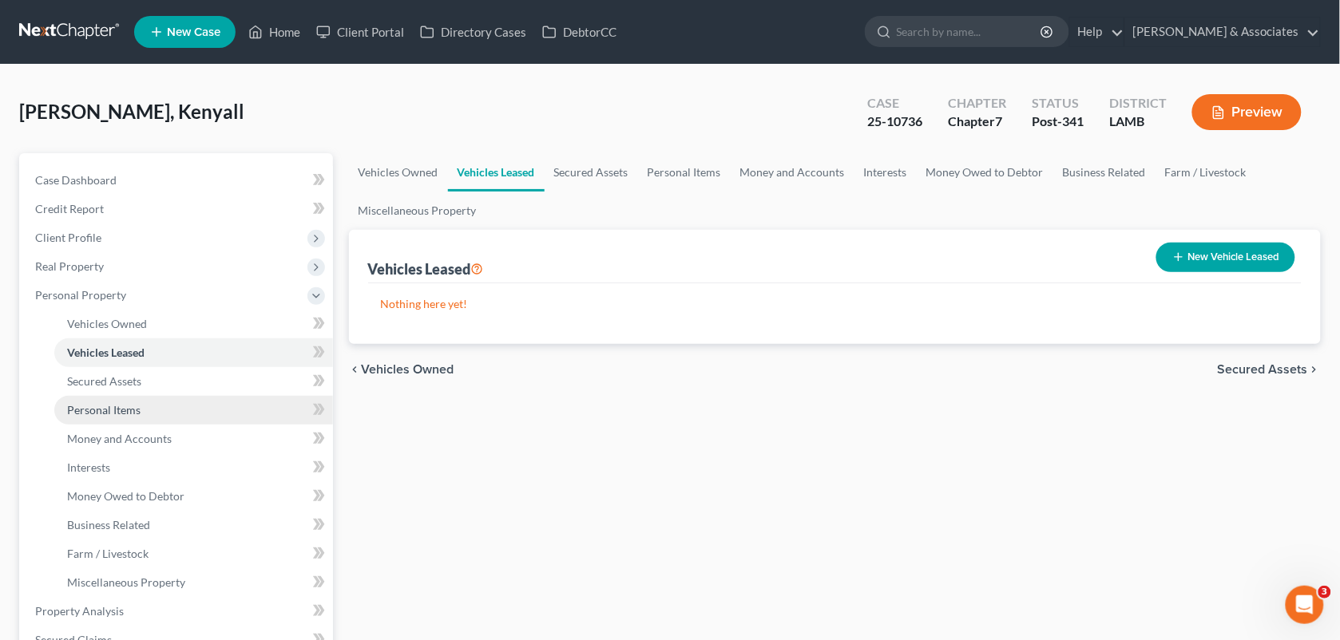
click at [148, 420] on link "Personal Items" at bounding box center [193, 410] width 279 height 29
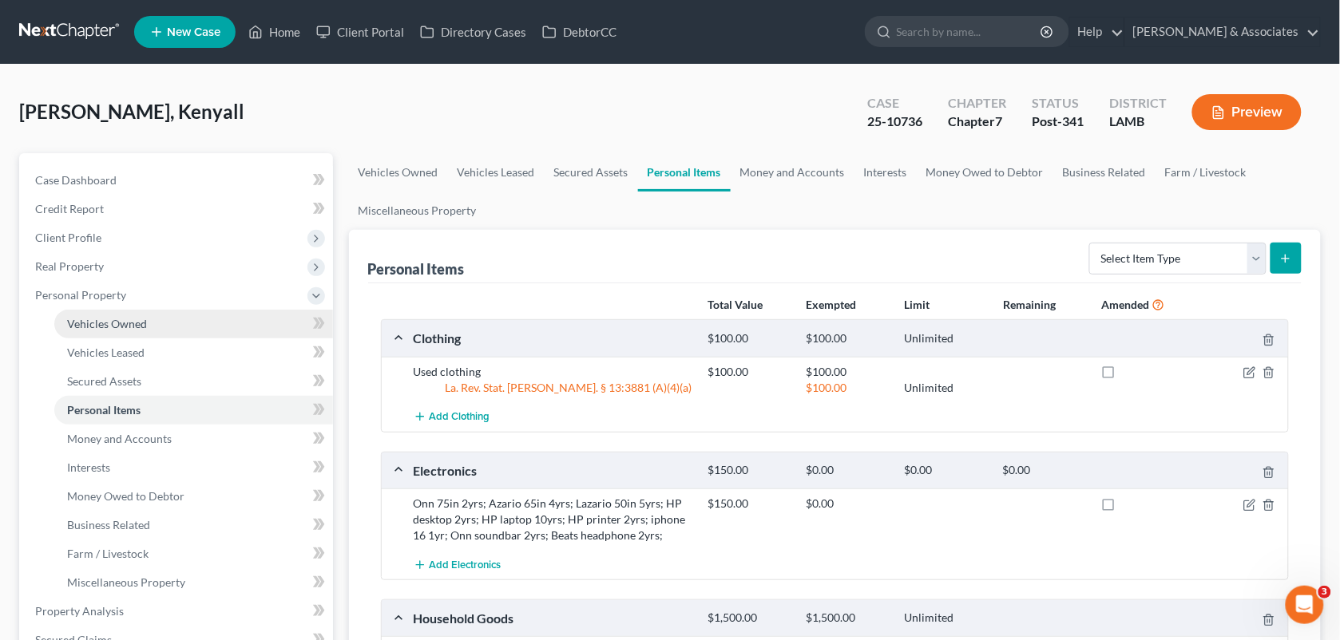
click at [133, 332] on link "Vehicles Owned" at bounding box center [193, 324] width 279 height 29
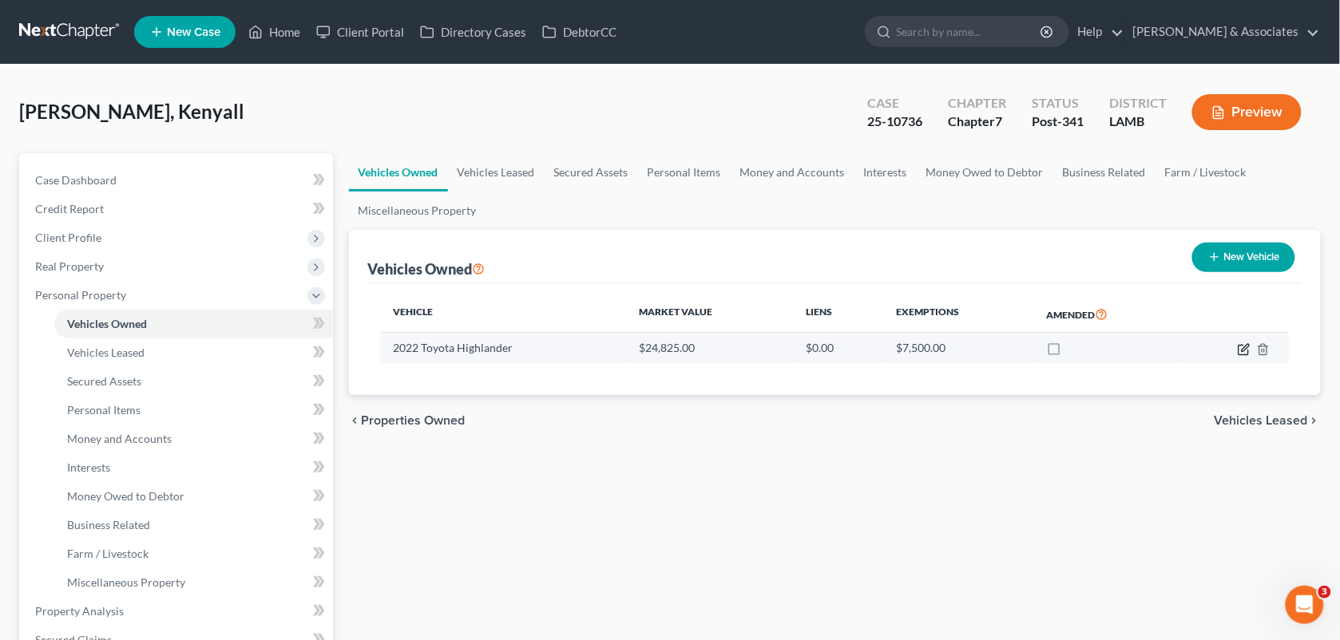
click at [1237, 354] on icon "button" at bounding box center [1243, 349] width 13 height 13
select select "0"
select select "4"
select select "3"
select select "0"
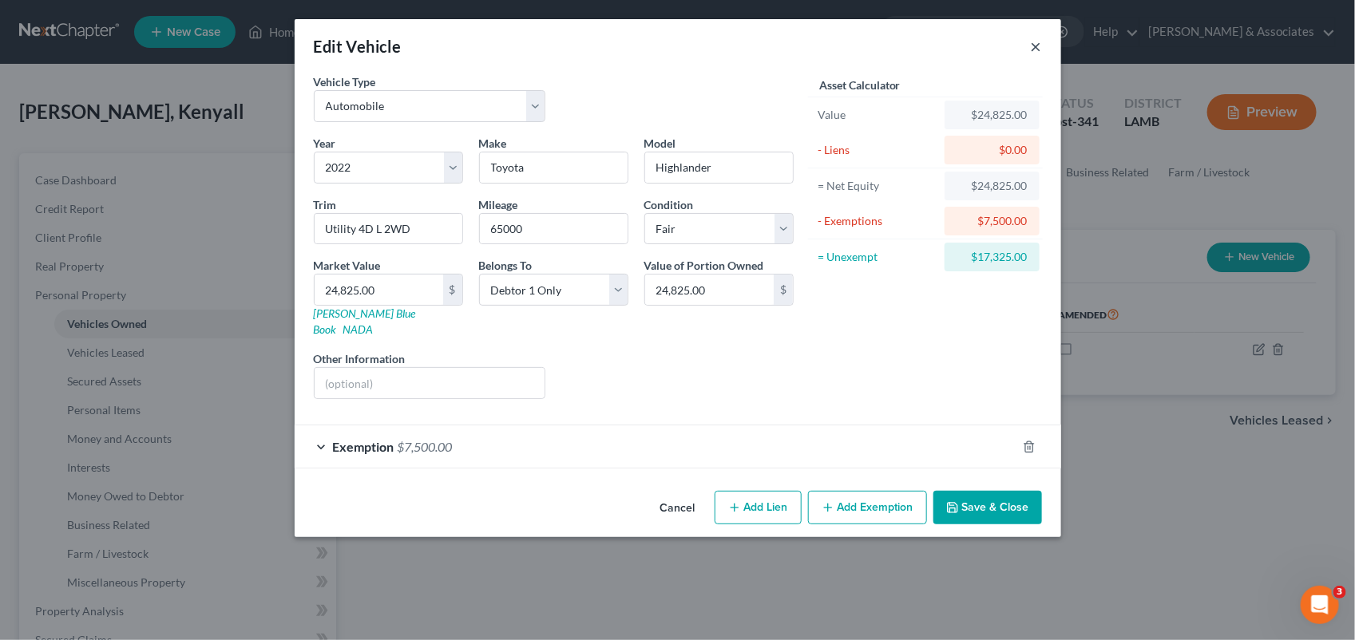
click at [1038, 46] on button "×" at bounding box center [1036, 46] width 11 height 19
